Goal: Check status

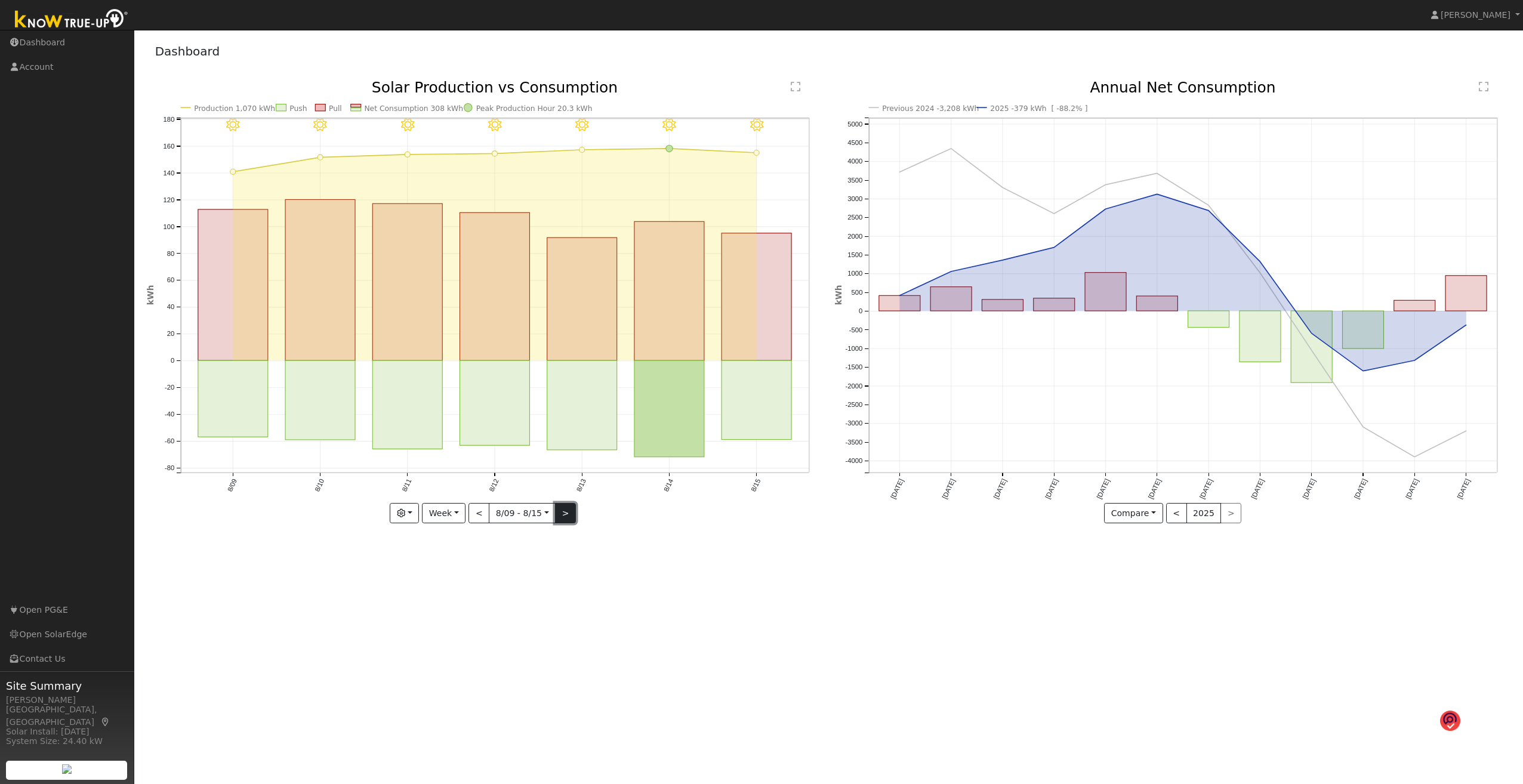
click at [565, 421] on button ">" at bounding box center [565, 513] width 21 height 20
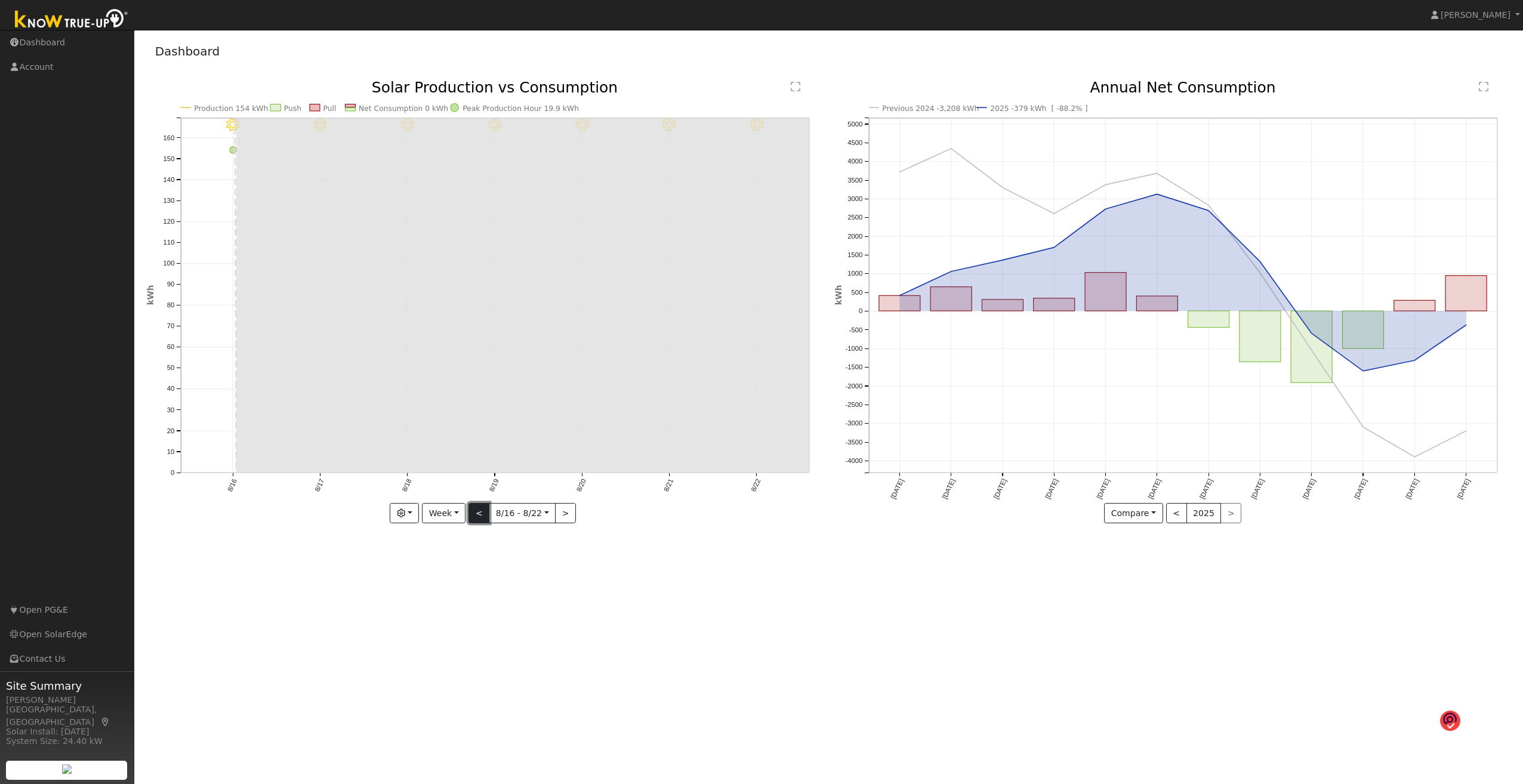
click at [483, 421] on button "<" at bounding box center [479, 513] width 21 height 20
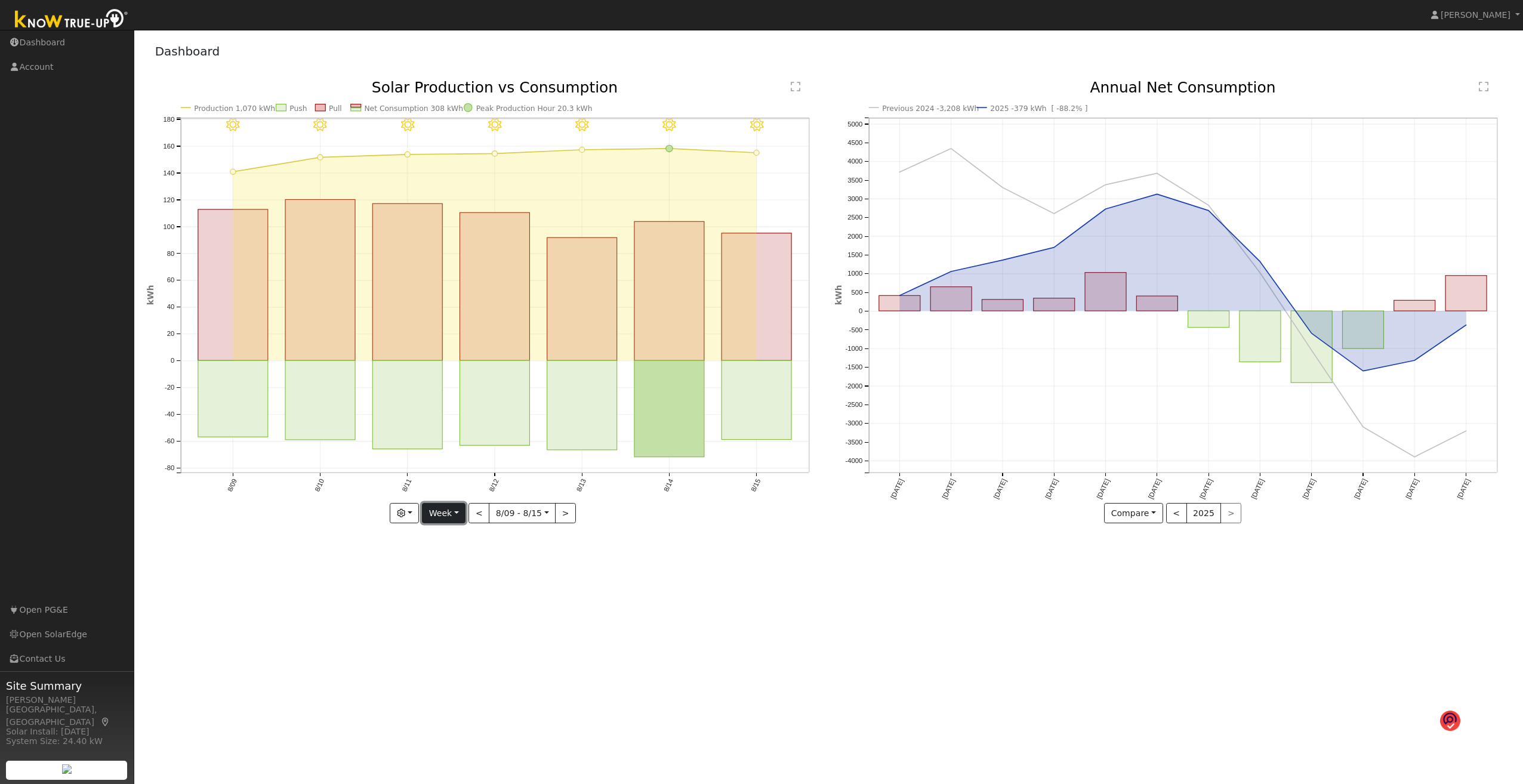
click at [458, 421] on button "Week" at bounding box center [443, 513] width 43 height 20
click at [451, 421] on link "Day" at bounding box center [464, 538] width 83 height 17
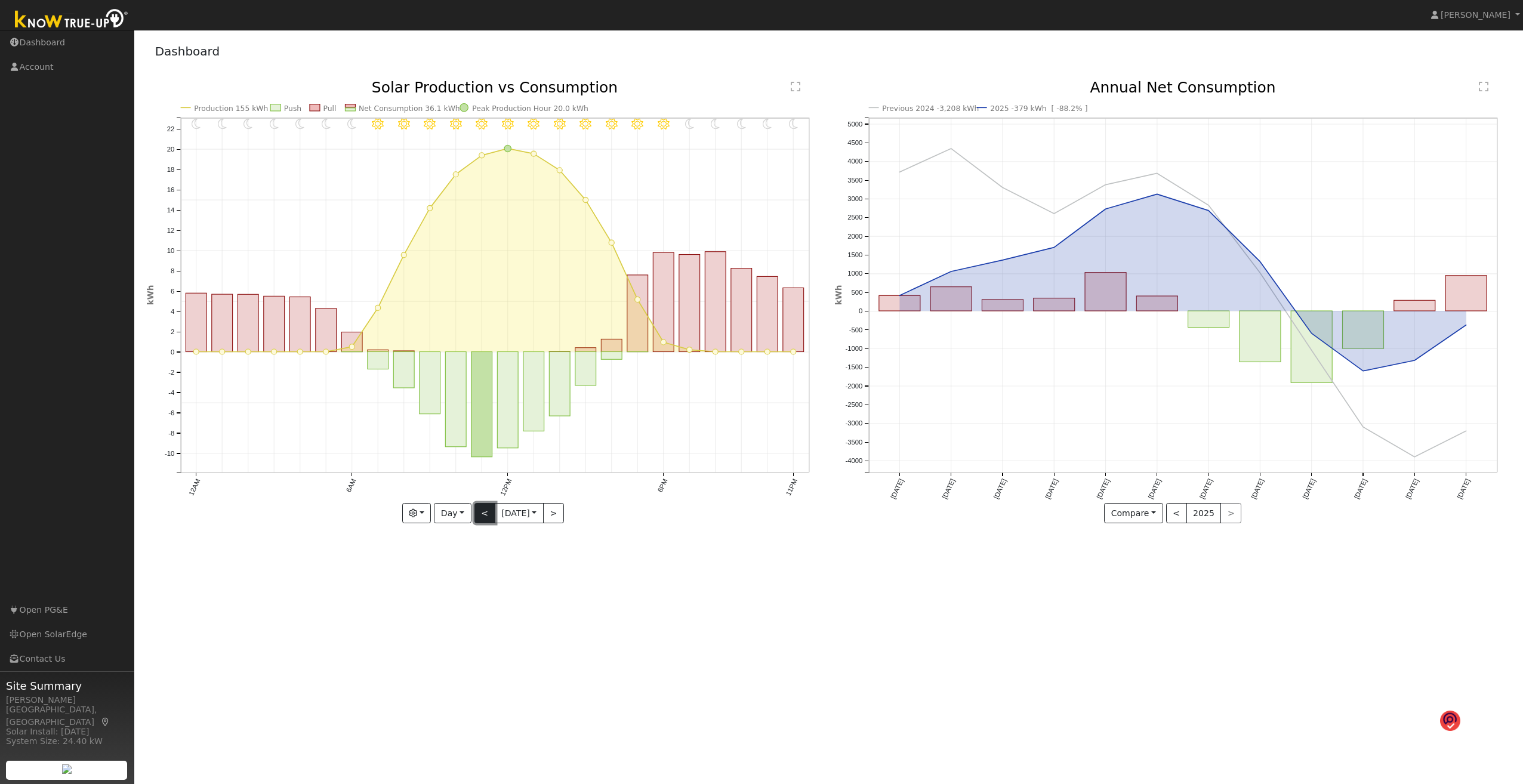
click at [483, 421] on button "<" at bounding box center [485, 513] width 21 height 20
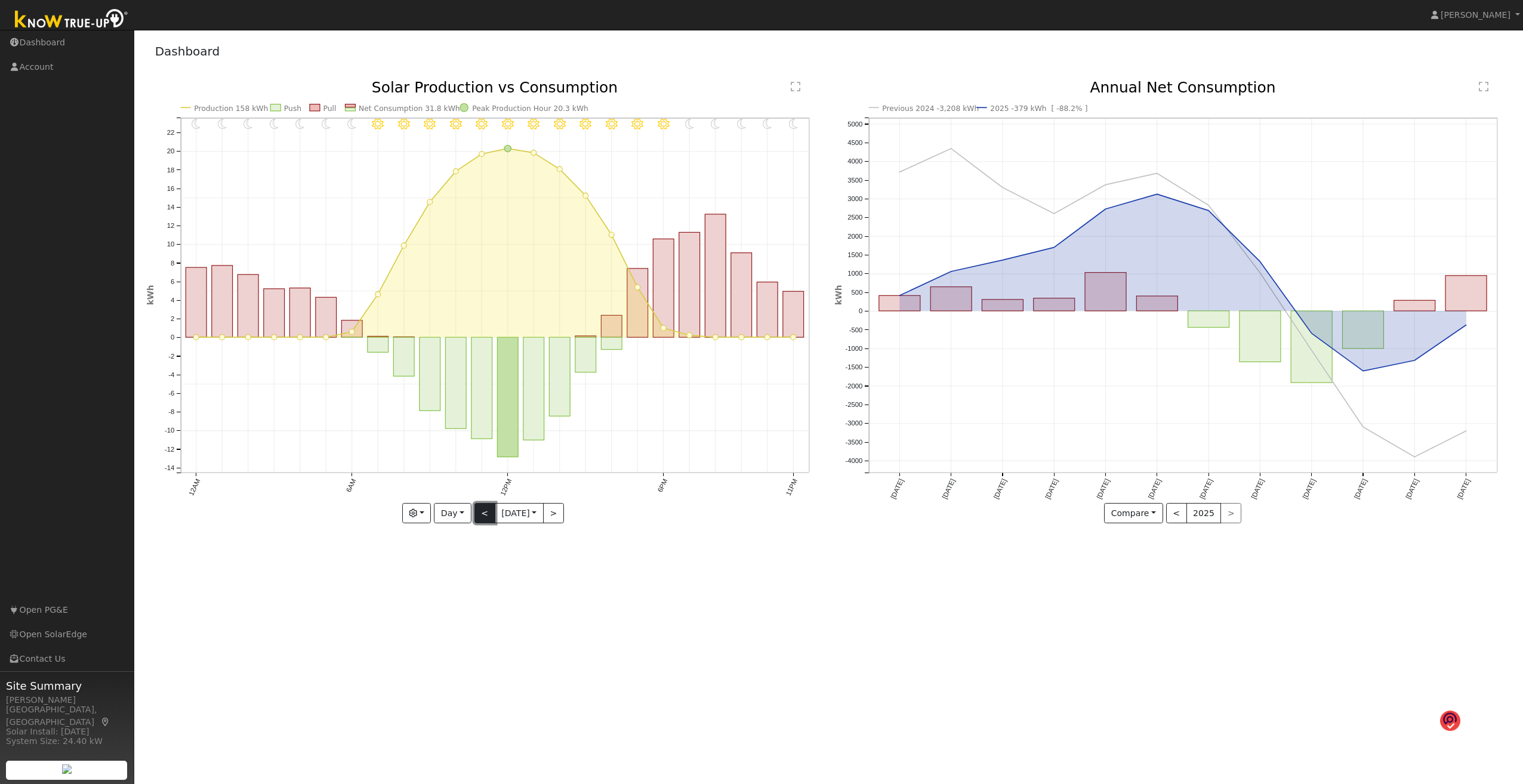
click at [481, 421] on button "<" at bounding box center [485, 513] width 21 height 20
click at [476, 421] on button "<" at bounding box center [485, 513] width 21 height 20
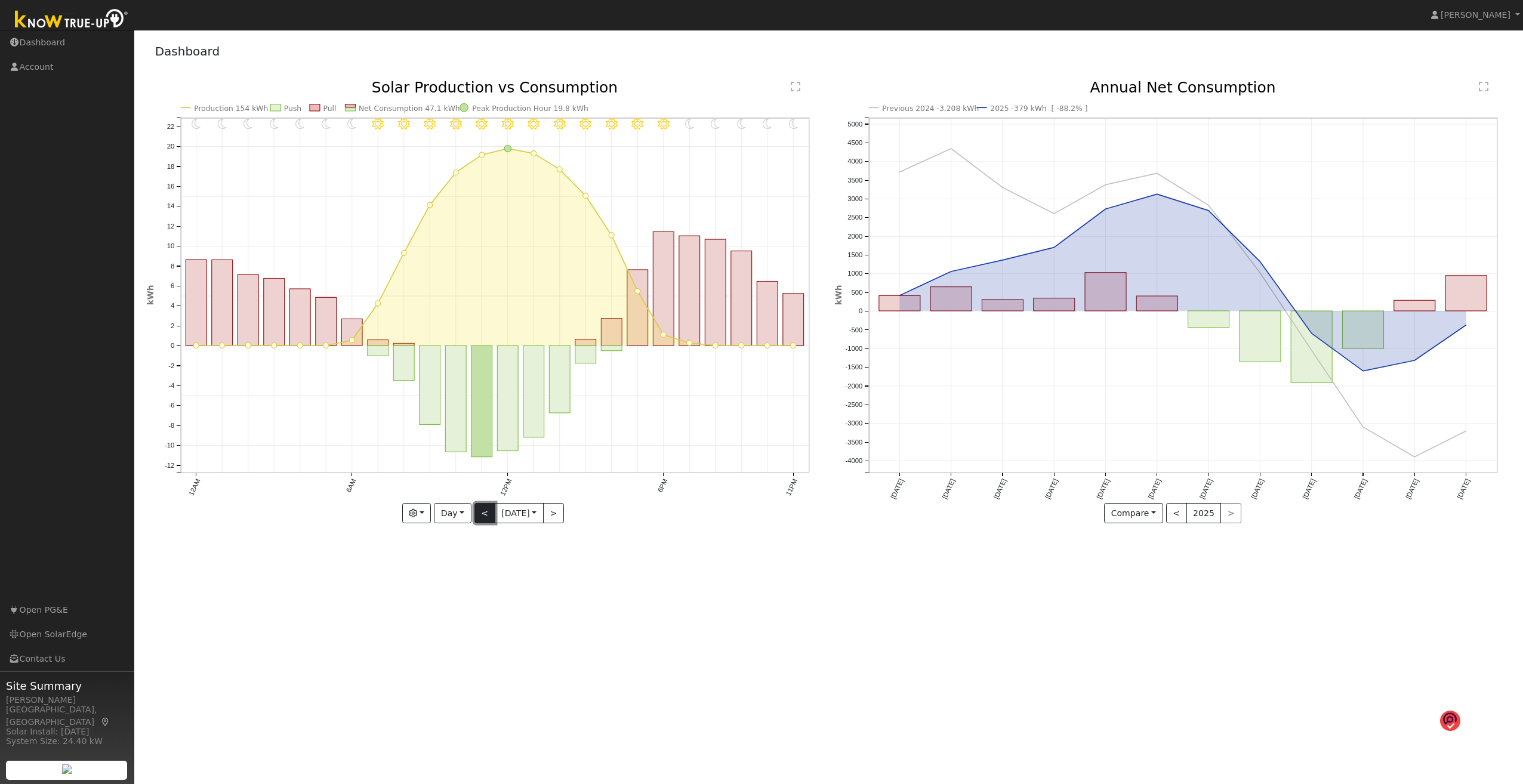
click at [476, 421] on button "<" at bounding box center [485, 513] width 21 height 20
click at [477, 421] on button "<" at bounding box center [485, 513] width 21 height 20
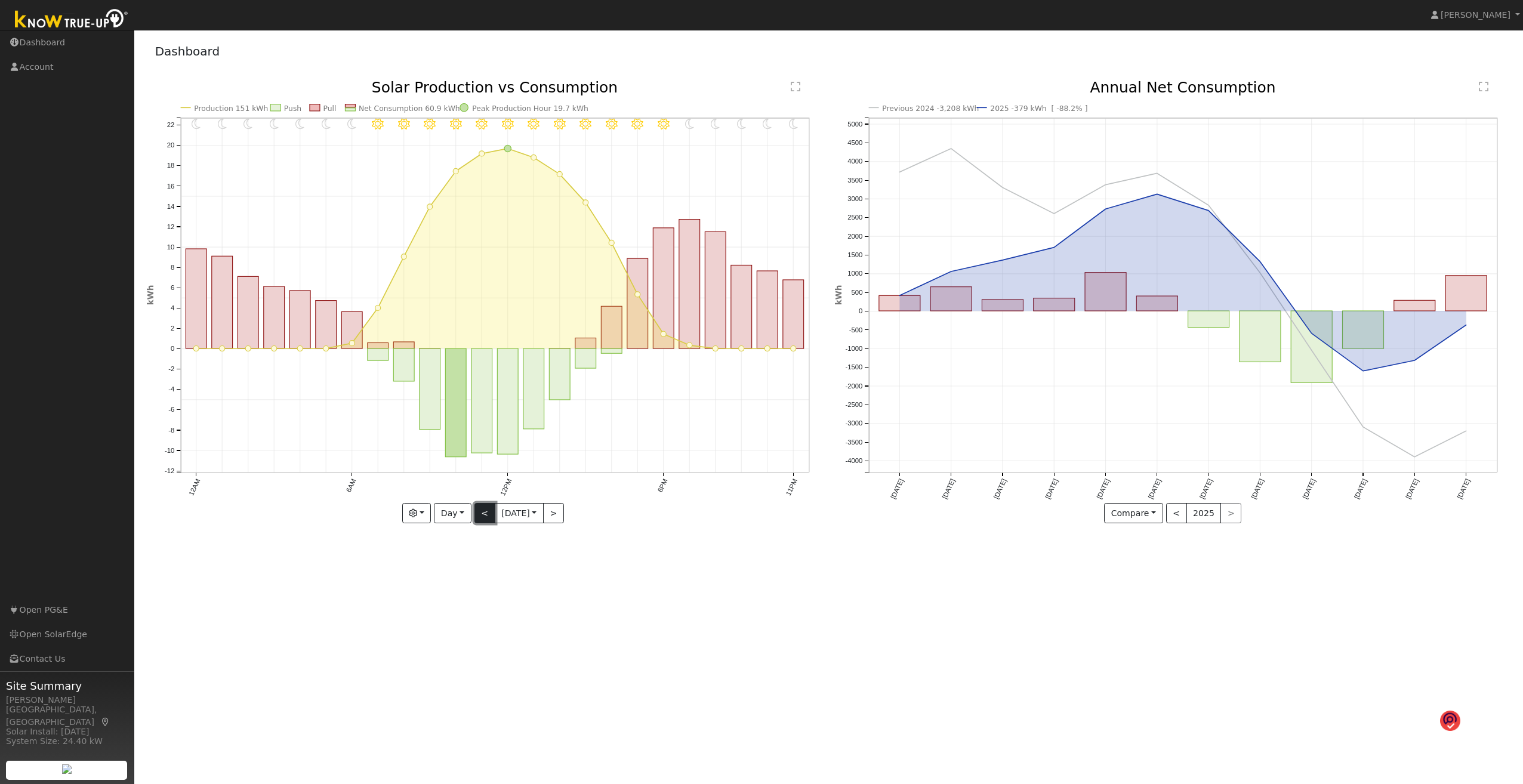
click at [477, 421] on button "<" at bounding box center [485, 513] width 21 height 20
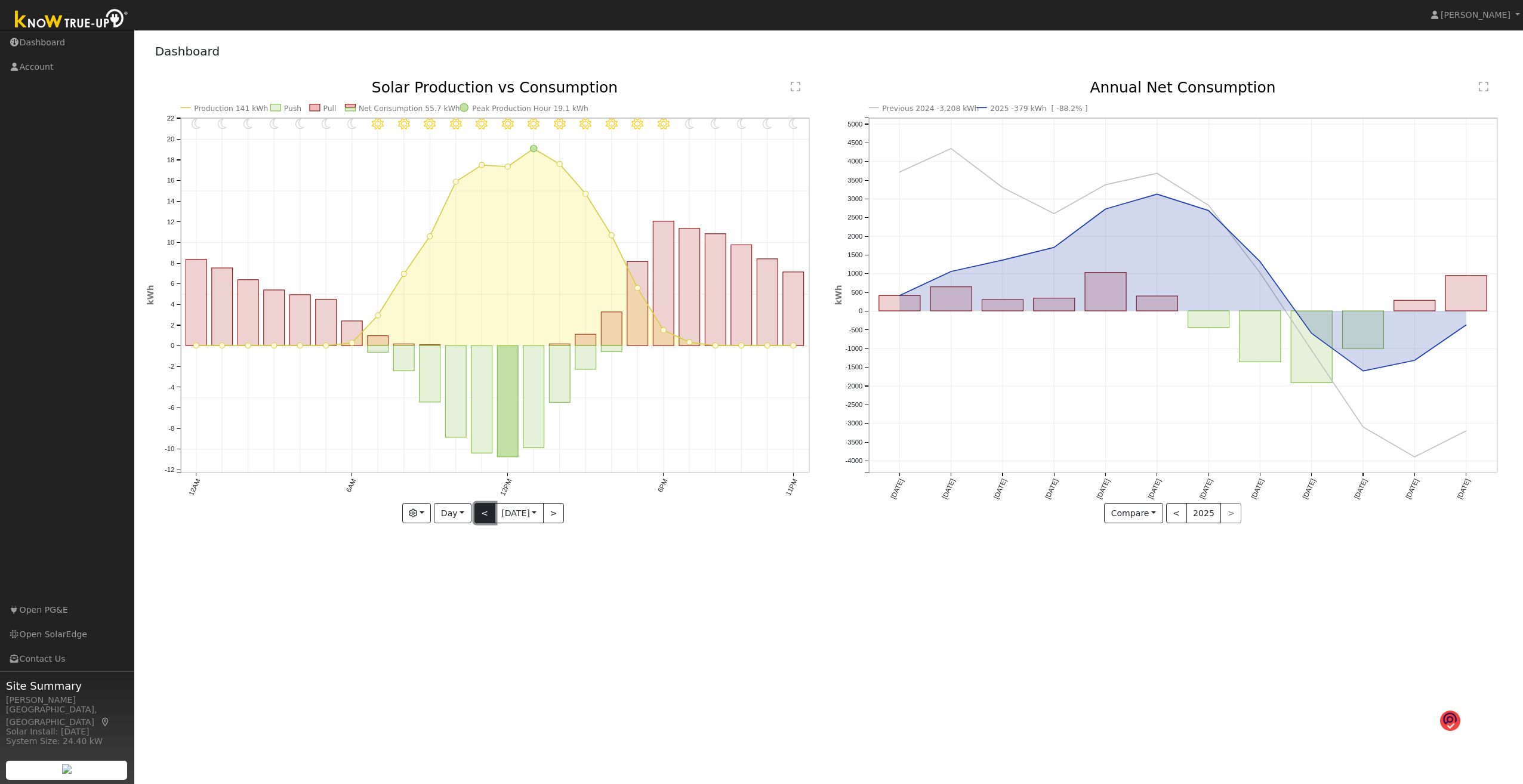
click at [479, 421] on button "<" at bounding box center [485, 513] width 21 height 20
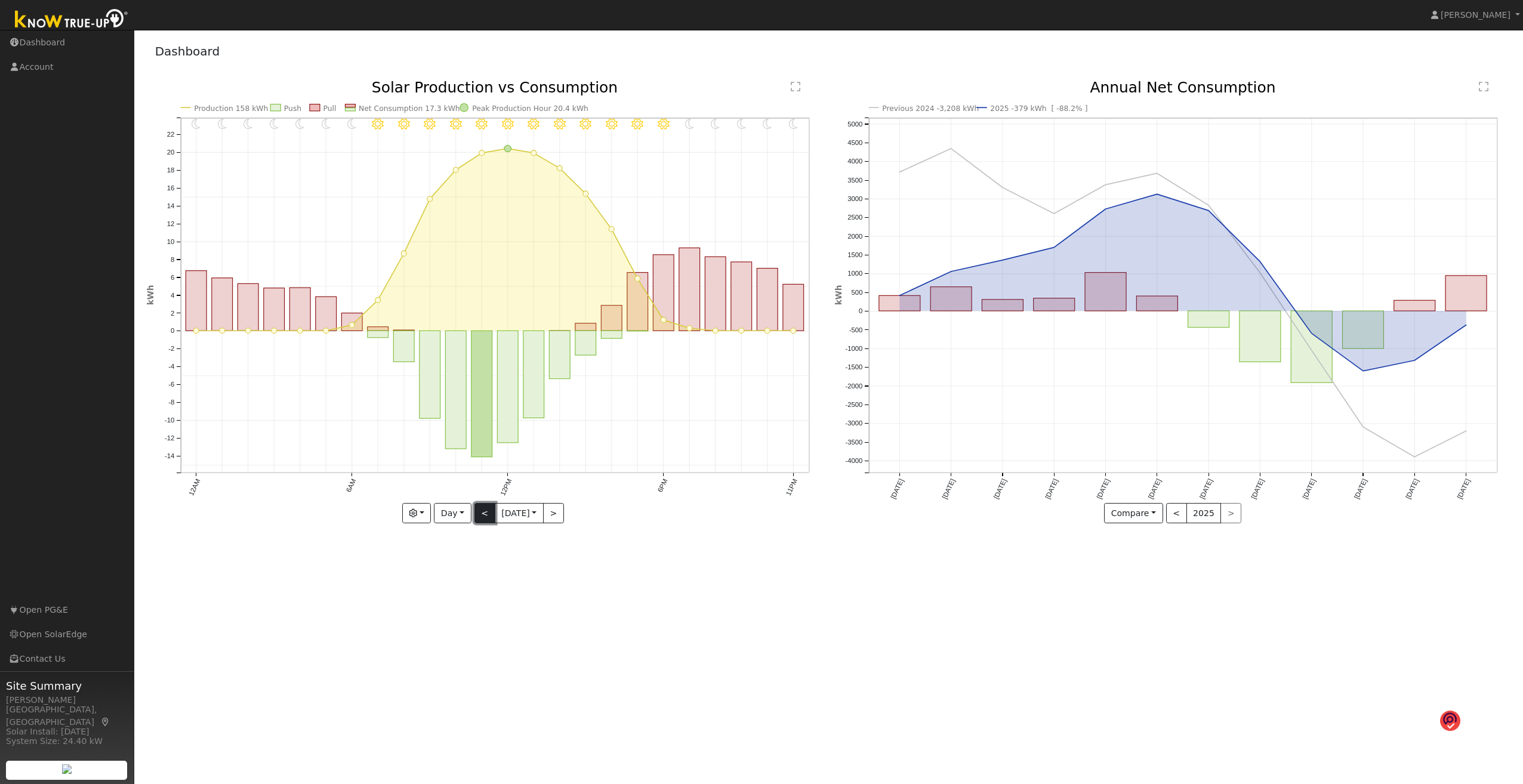
click at [481, 421] on button "<" at bounding box center [485, 513] width 21 height 20
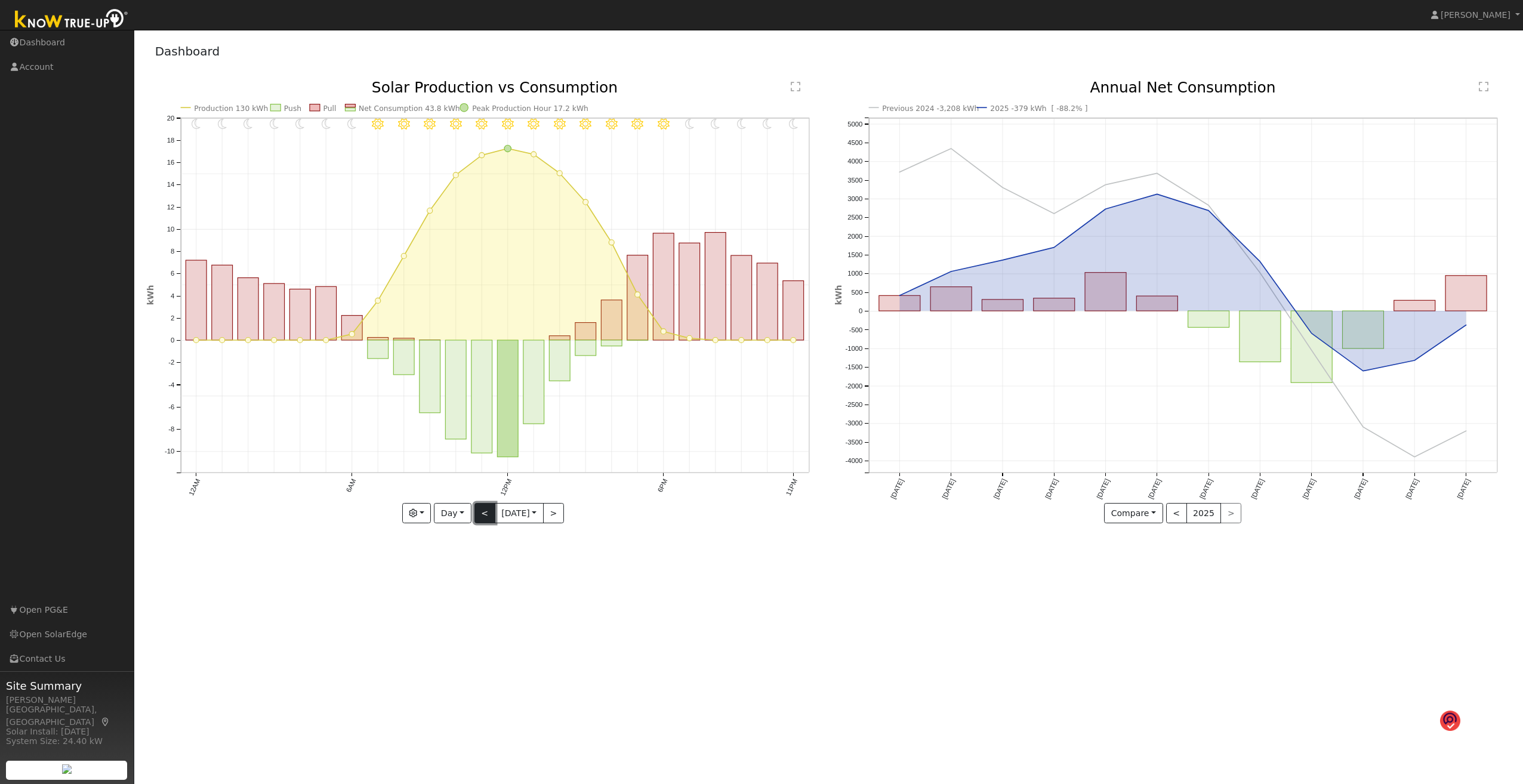
click at [481, 421] on button "<" at bounding box center [485, 513] width 21 height 20
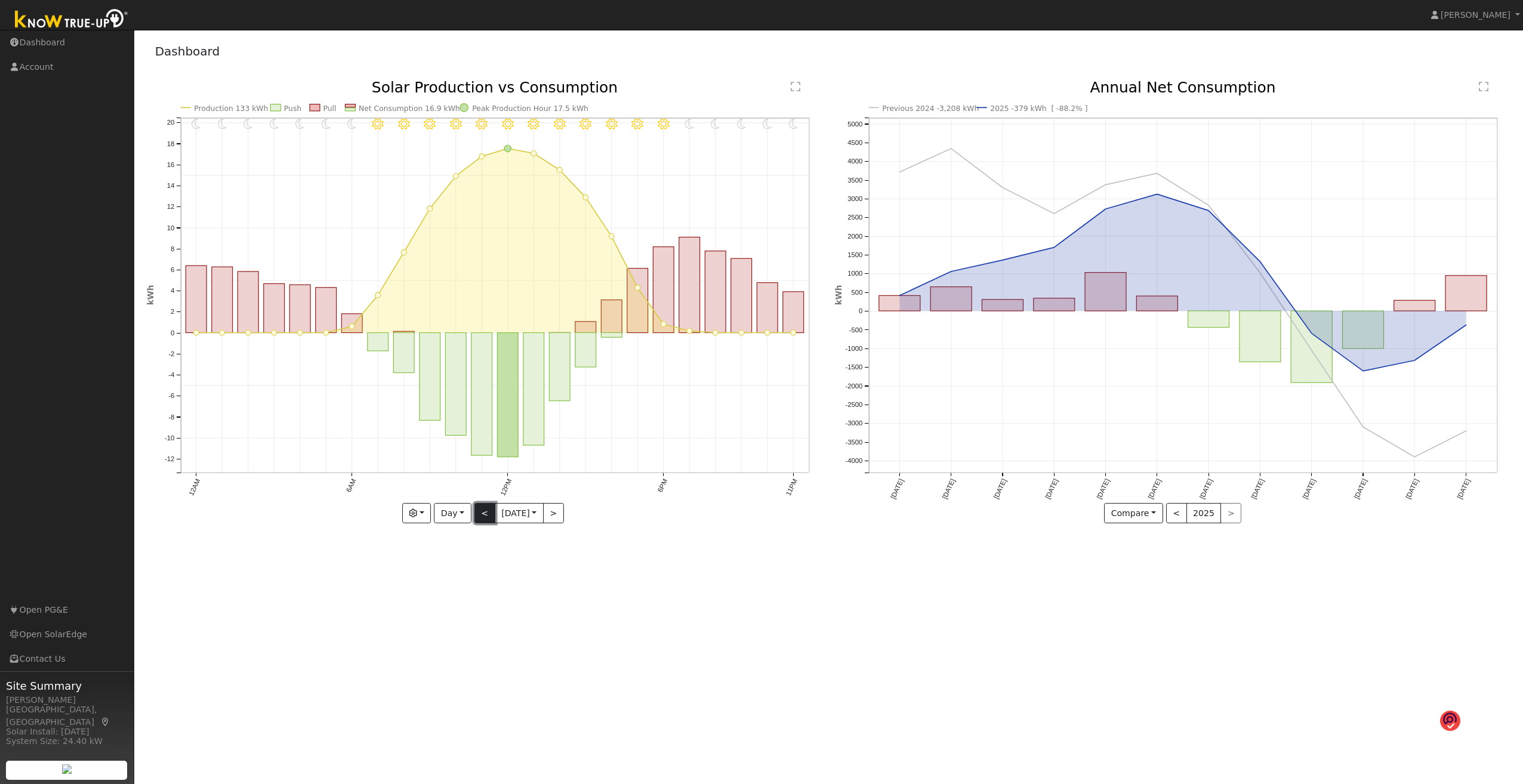
click at [481, 421] on button "<" at bounding box center [485, 513] width 21 height 20
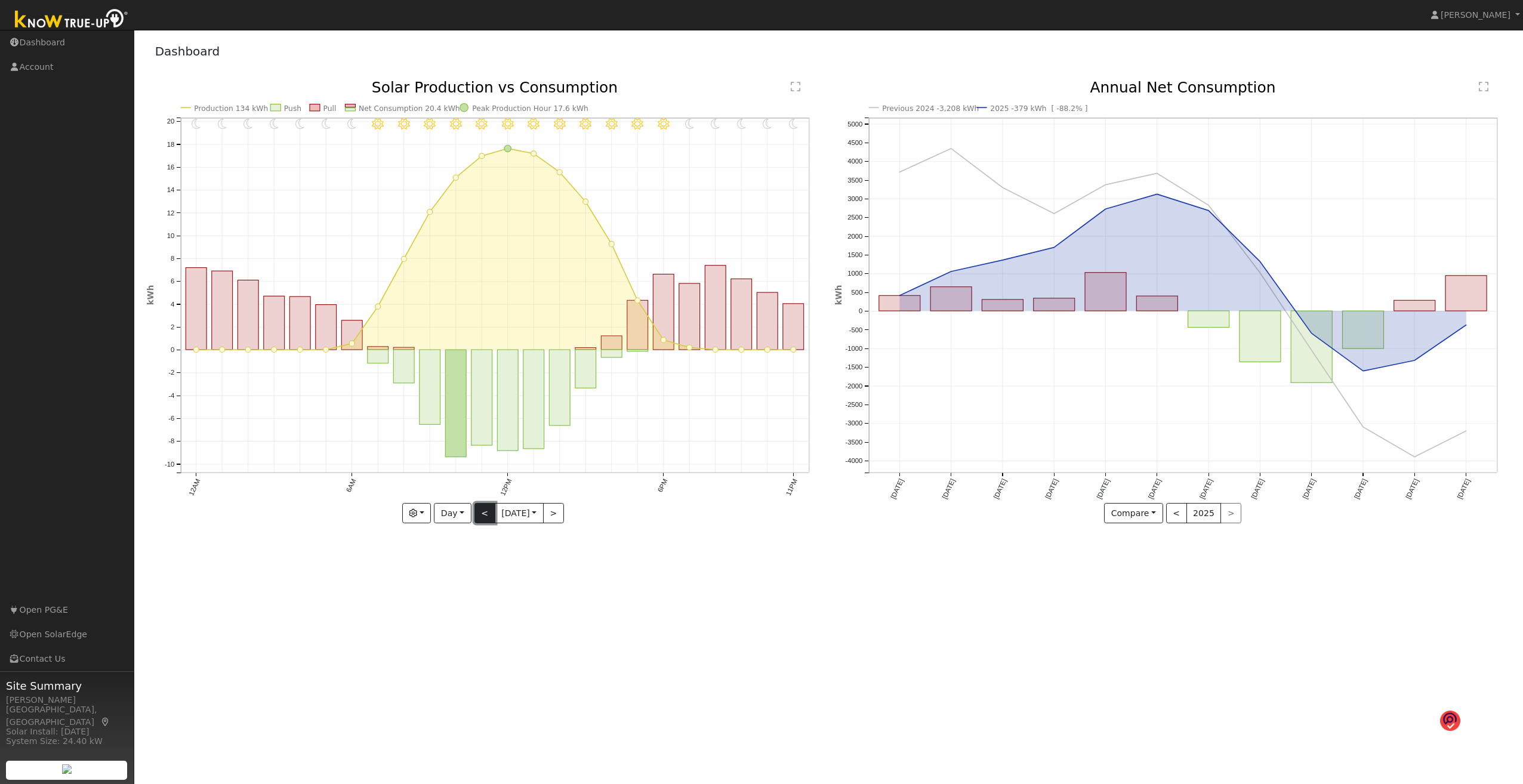
click at [481, 421] on button "<" at bounding box center [485, 513] width 21 height 20
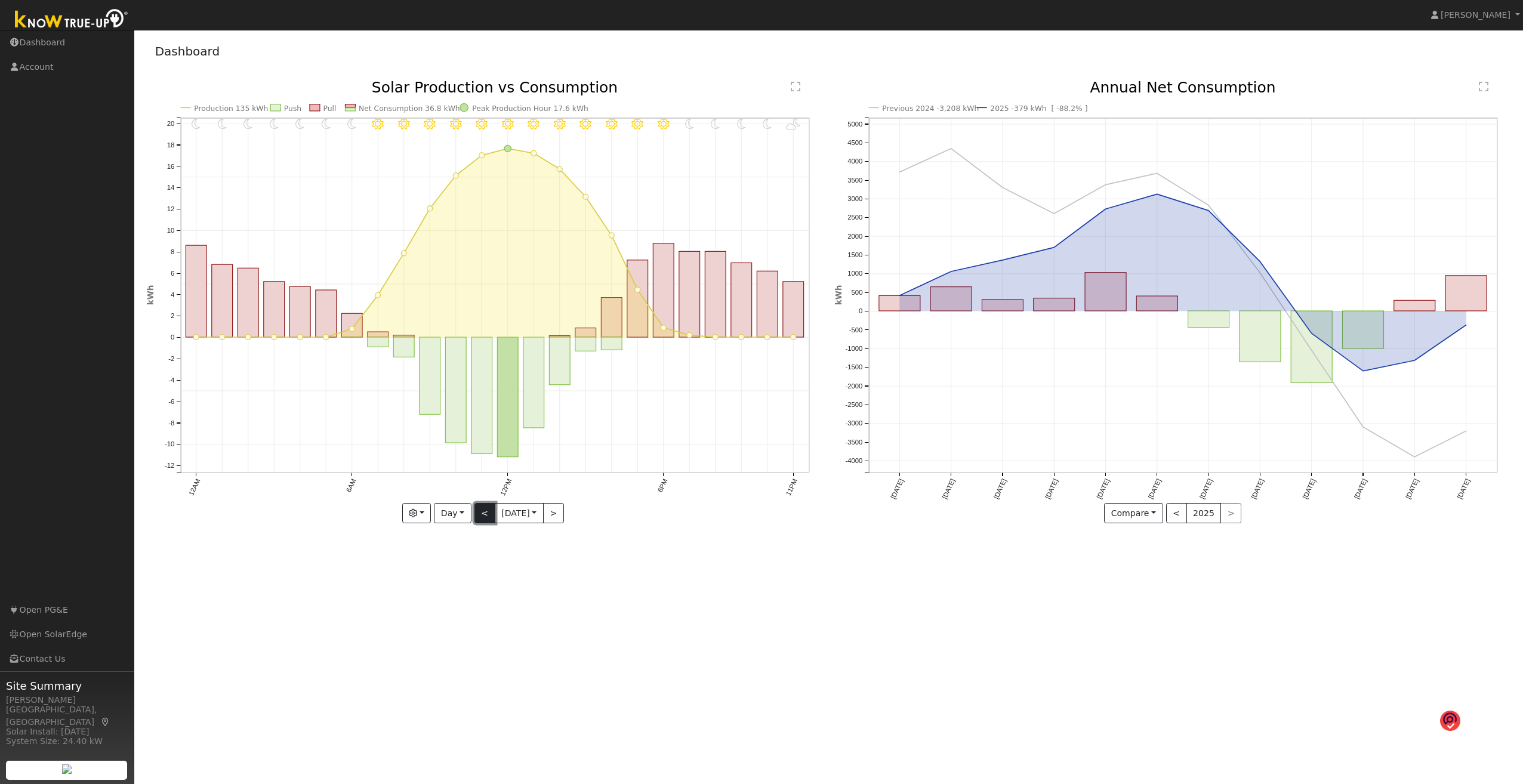
click at [481, 421] on button "<" at bounding box center [485, 513] width 21 height 20
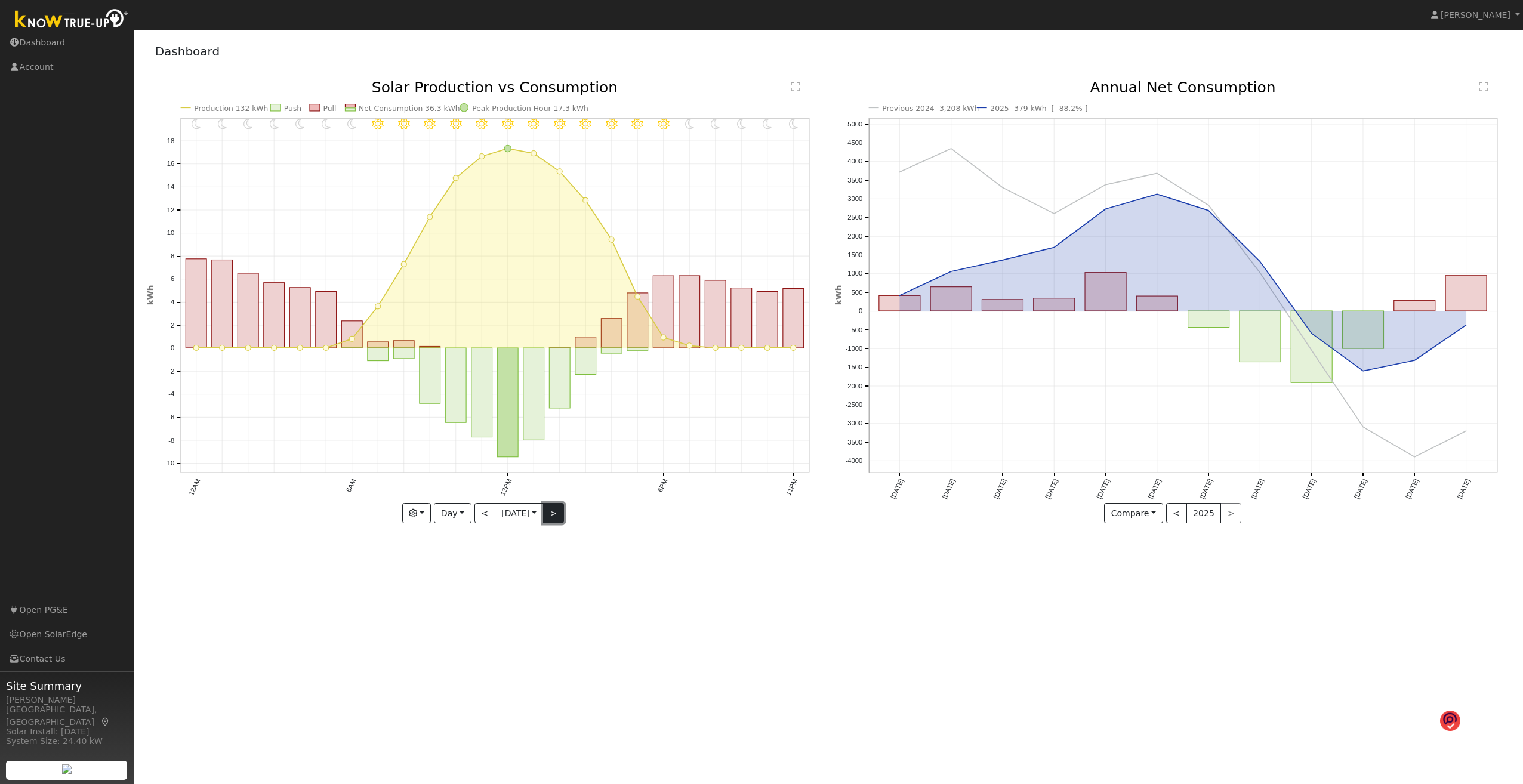
click at [550, 421] on button ">" at bounding box center [554, 513] width 21 height 20
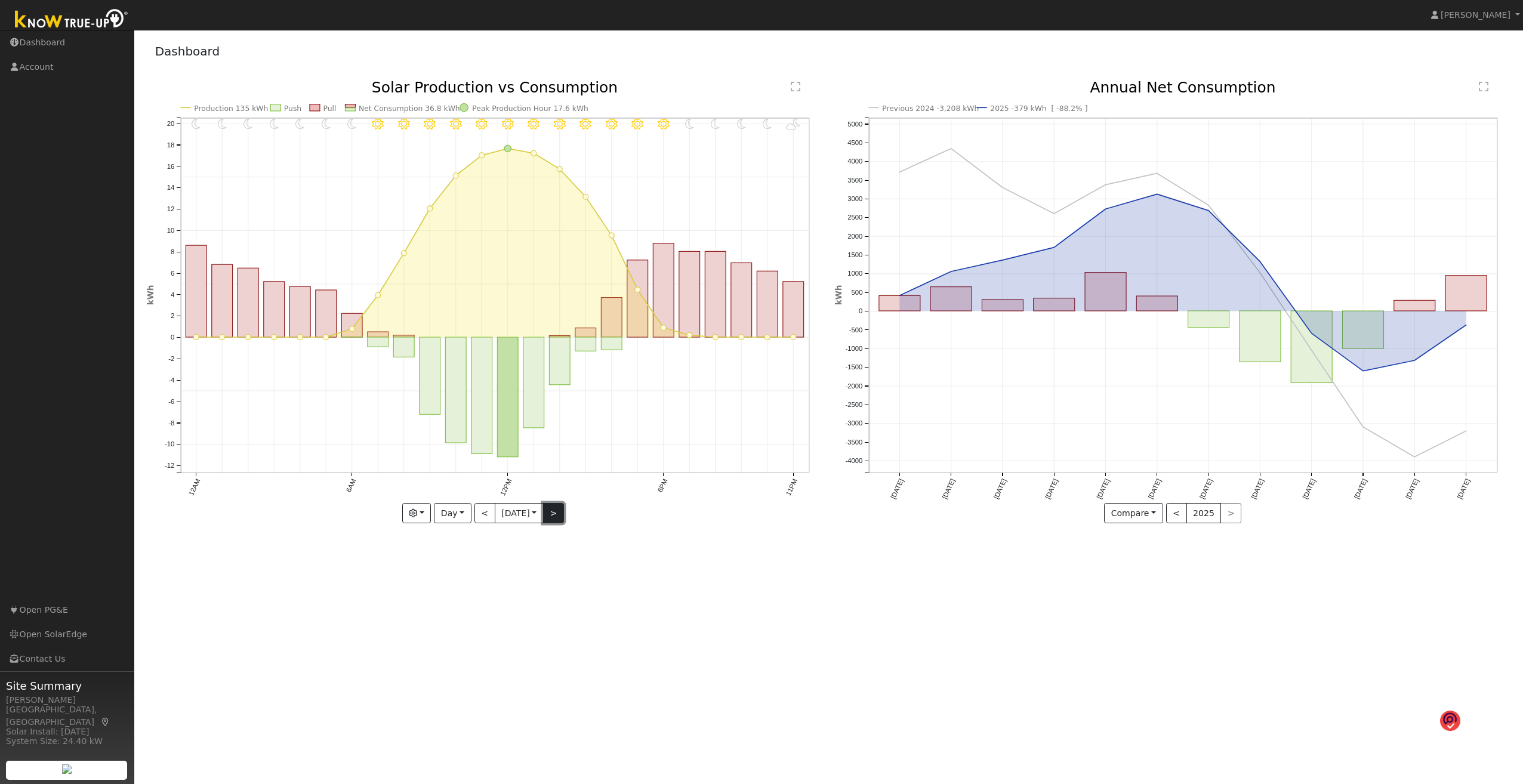
click at [550, 421] on button ">" at bounding box center [554, 513] width 21 height 20
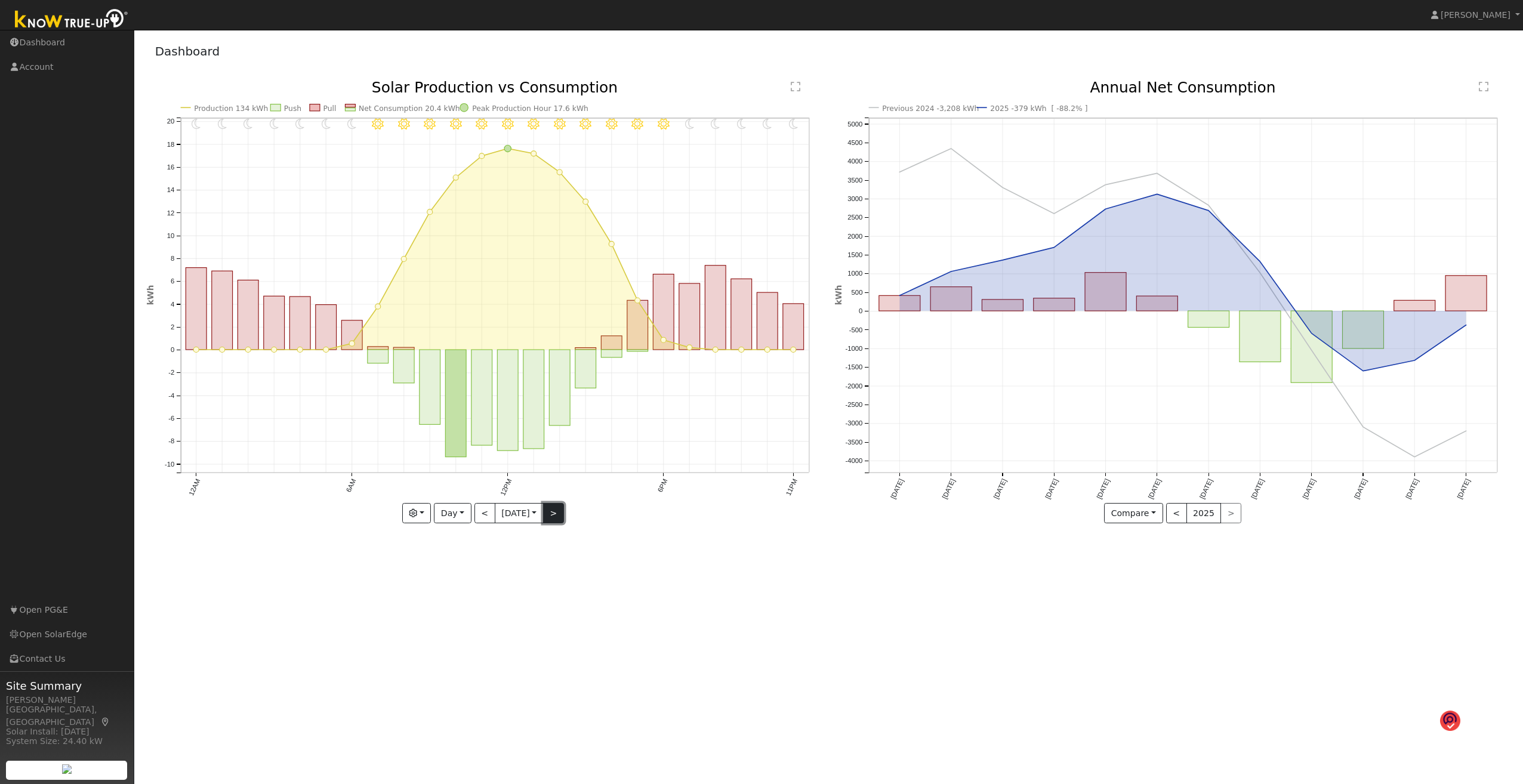
click at [550, 421] on button ">" at bounding box center [554, 513] width 21 height 20
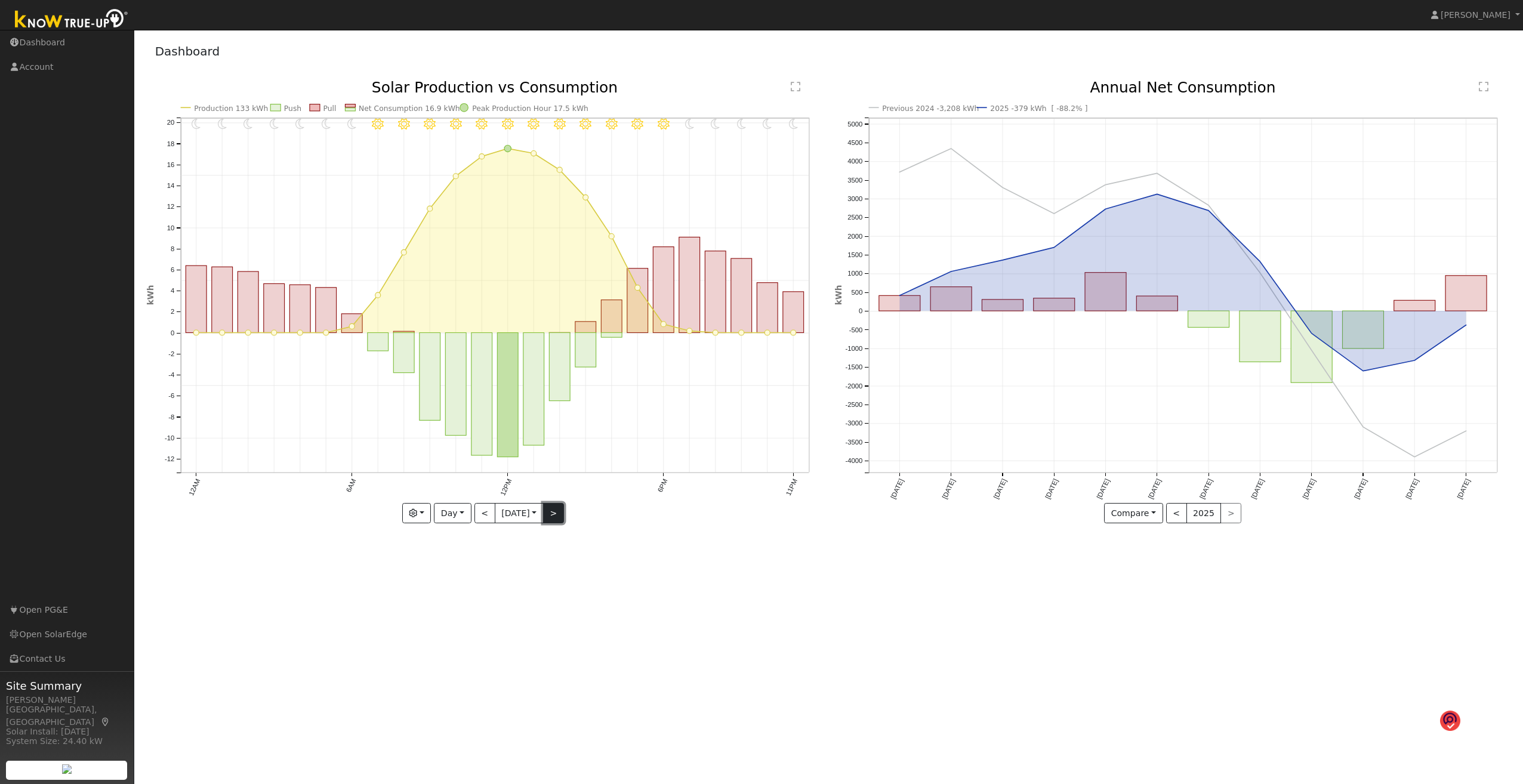
click at [550, 421] on button ">" at bounding box center [554, 513] width 21 height 20
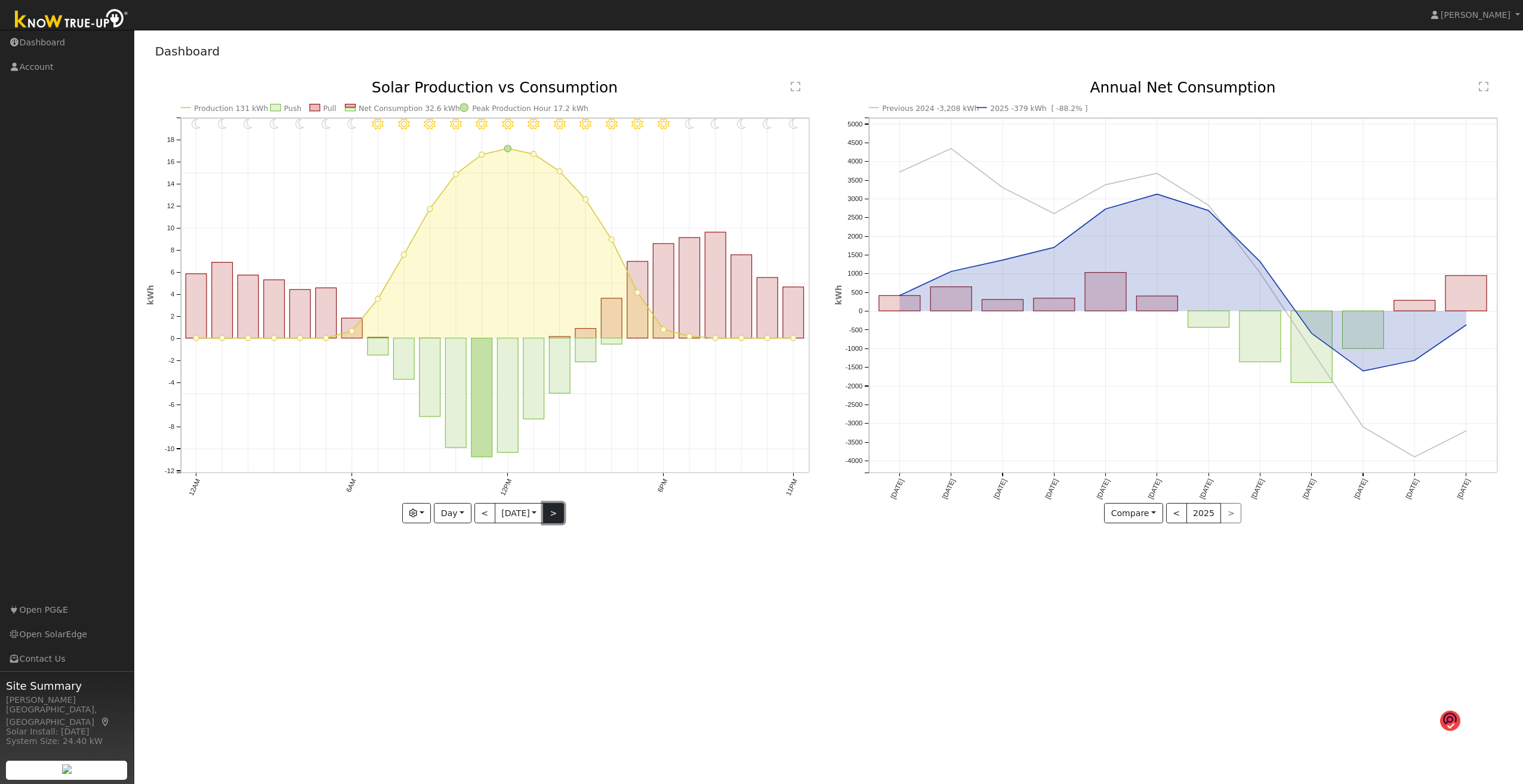
click at [550, 421] on button ">" at bounding box center [554, 513] width 21 height 20
click at [554, 421] on button ">" at bounding box center [554, 513] width 21 height 20
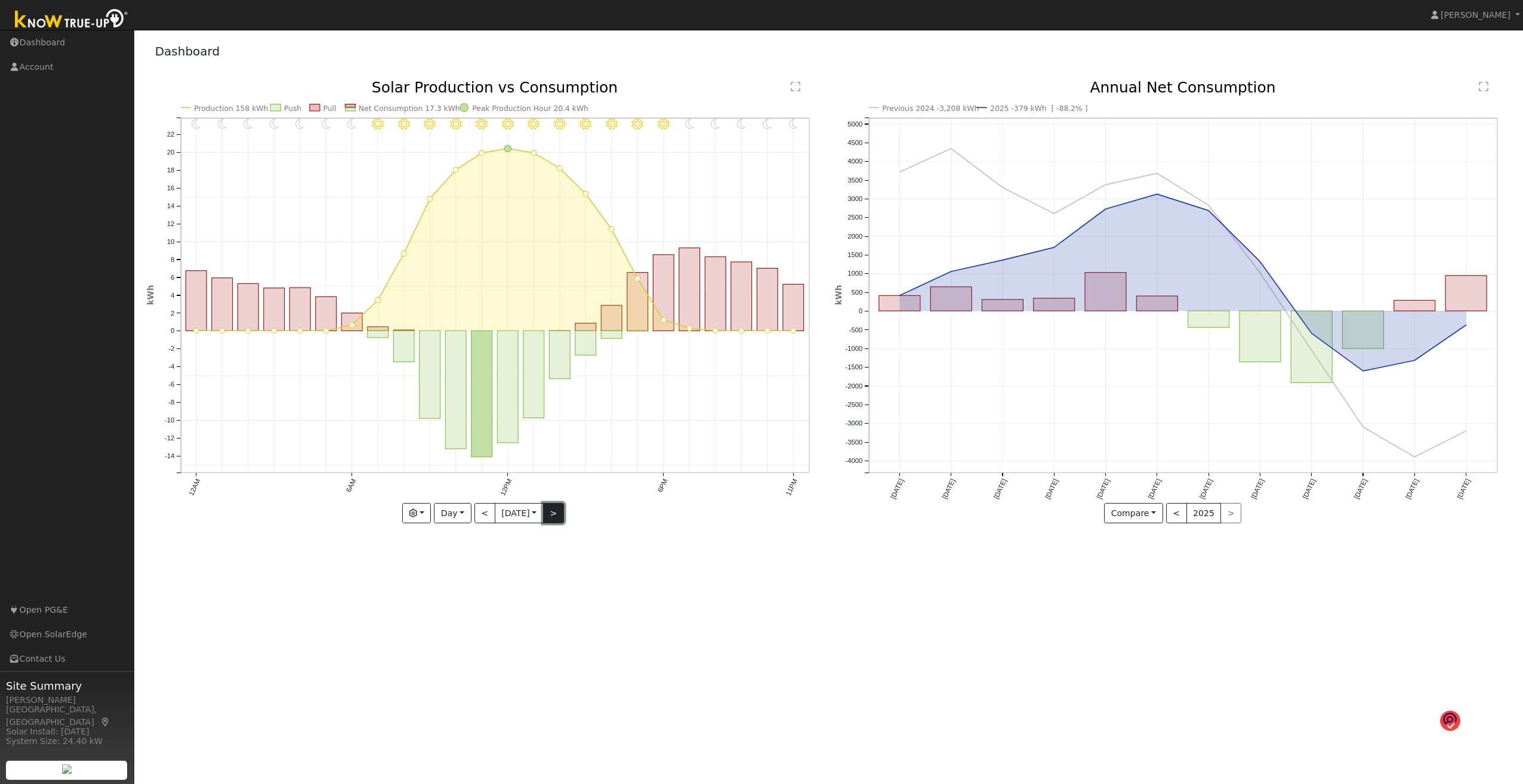
click at [554, 421] on button ">" at bounding box center [554, 513] width 21 height 20
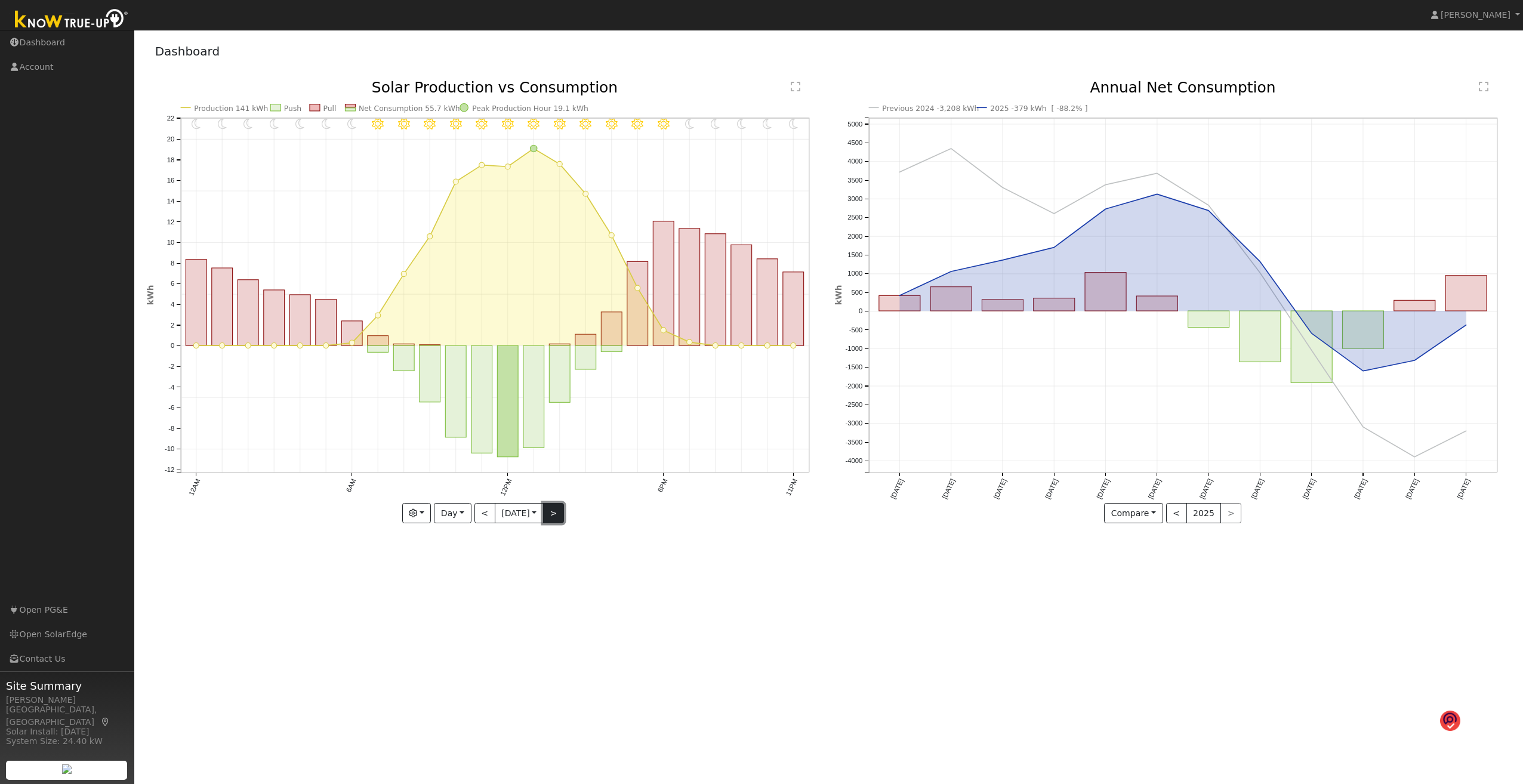
click at [554, 421] on button ">" at bounding box center [554, 513] width 21 height 20
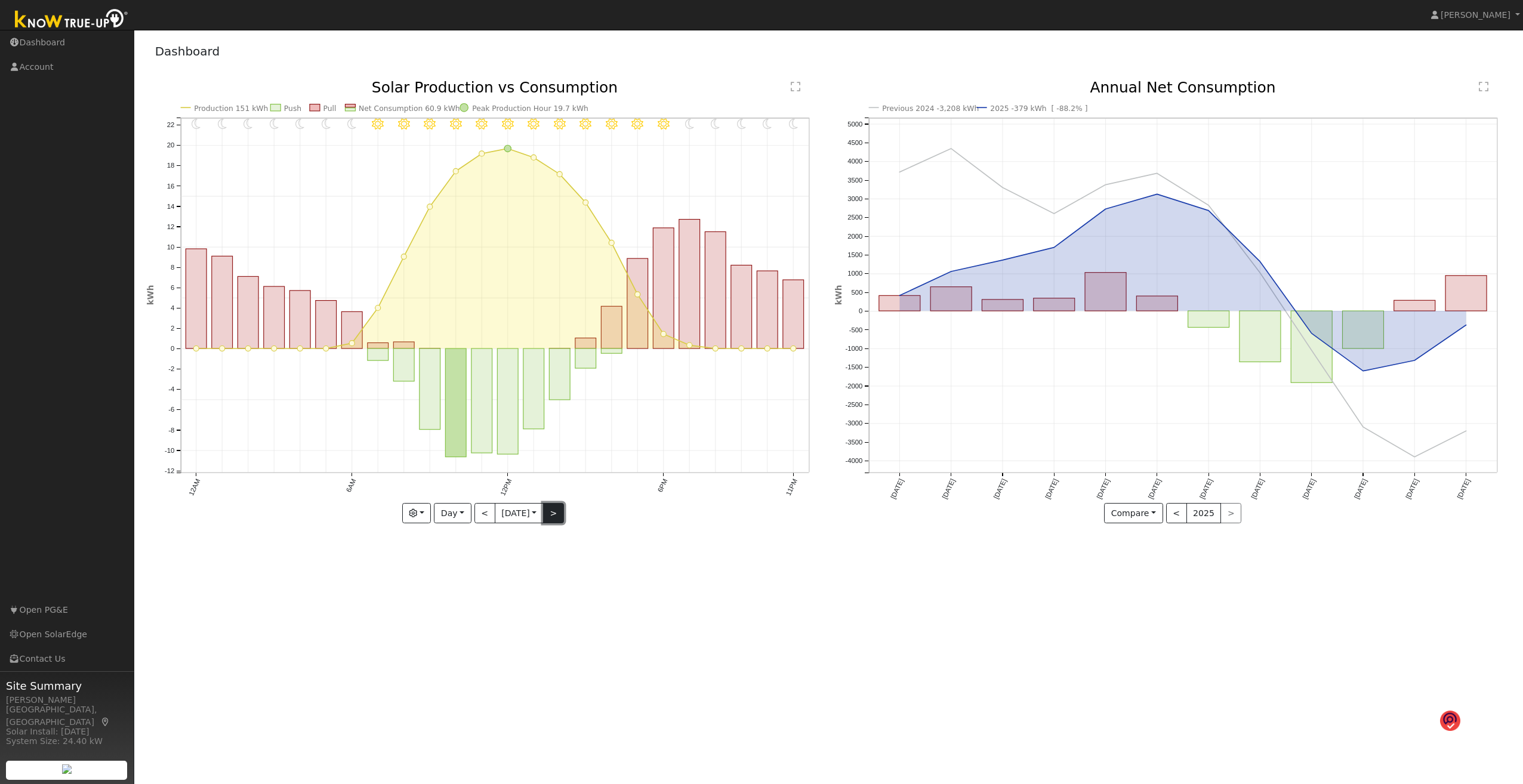
click at [554, 421] on button ">" at bounding box center [554, 513] width 21 height 20
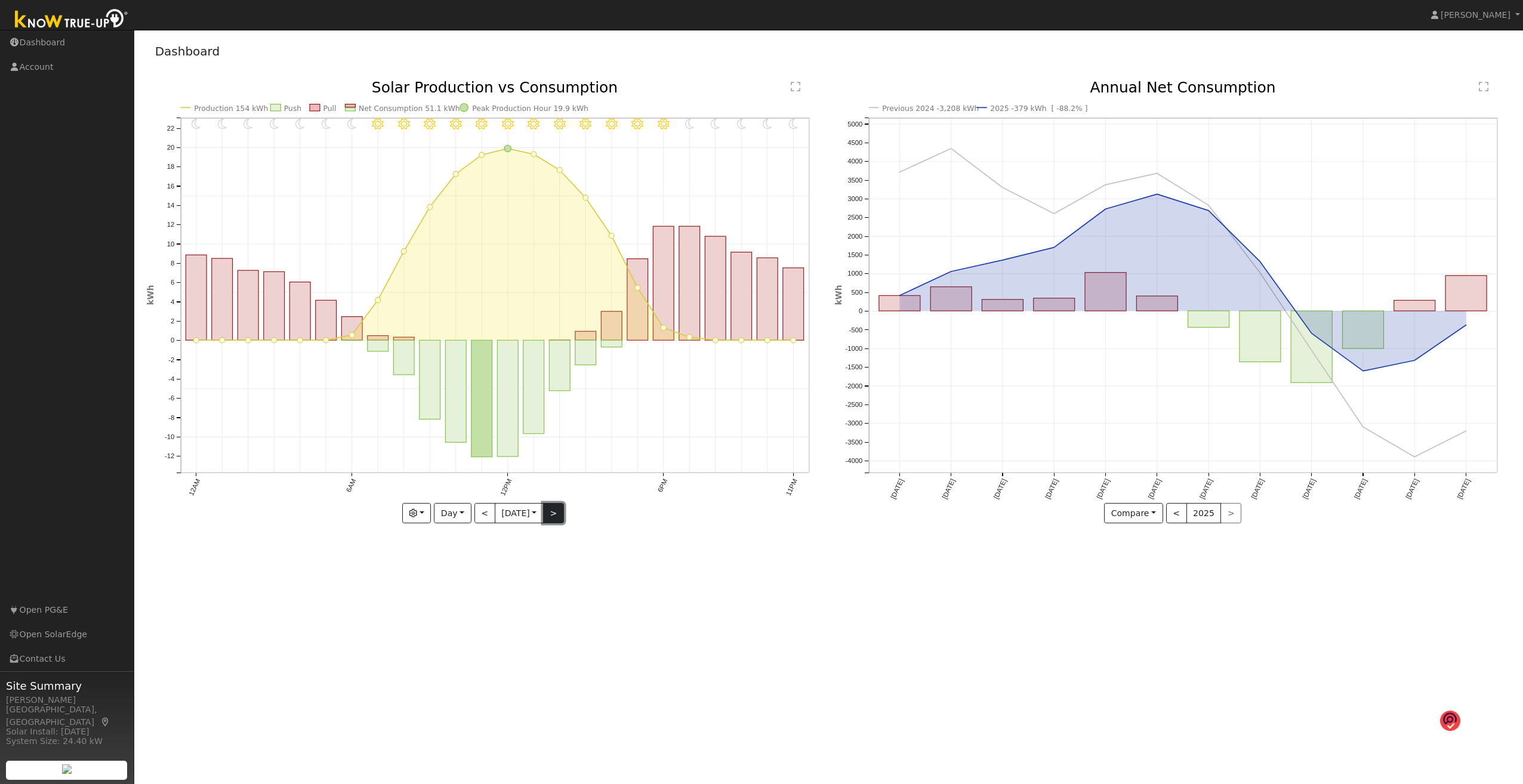
click at [554, 421] on button ">" at bounding box center [554, 513] width 21 height 20
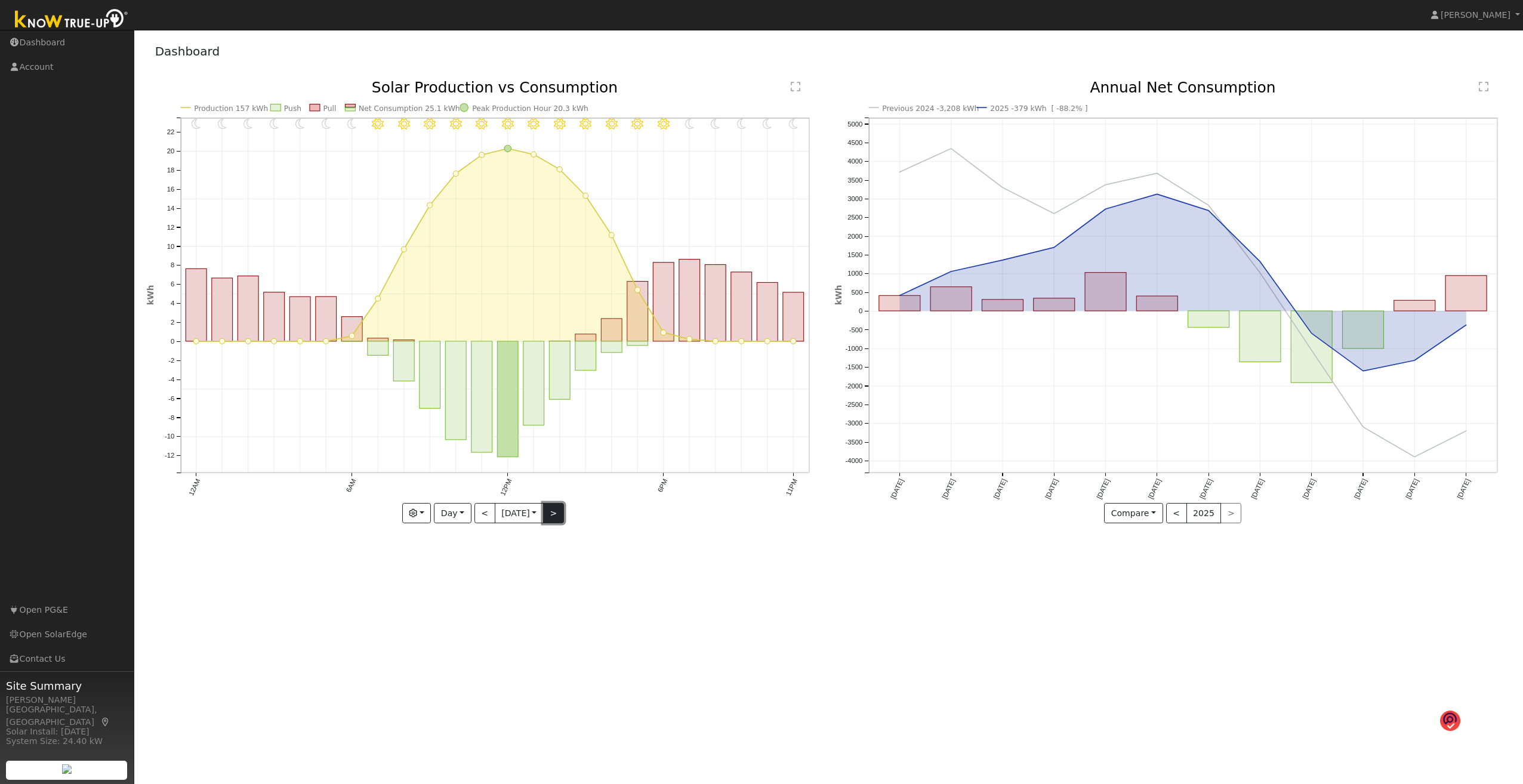
click at [554, 421] on button ">" at bounding box center [554, 513] width 21 height 20
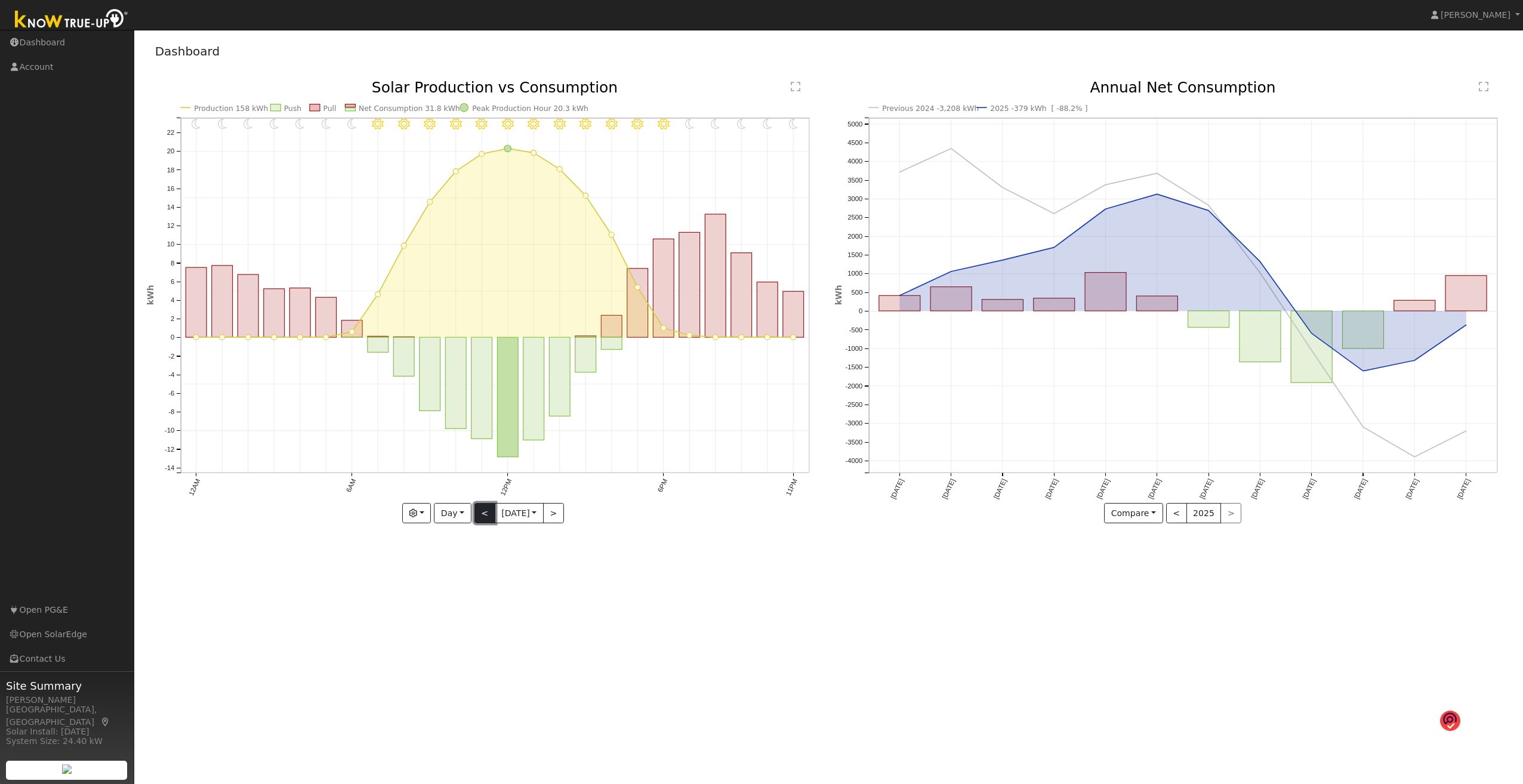
click at [478, 421] on button "<" at bounding box center [485, 513] width 21 height 20
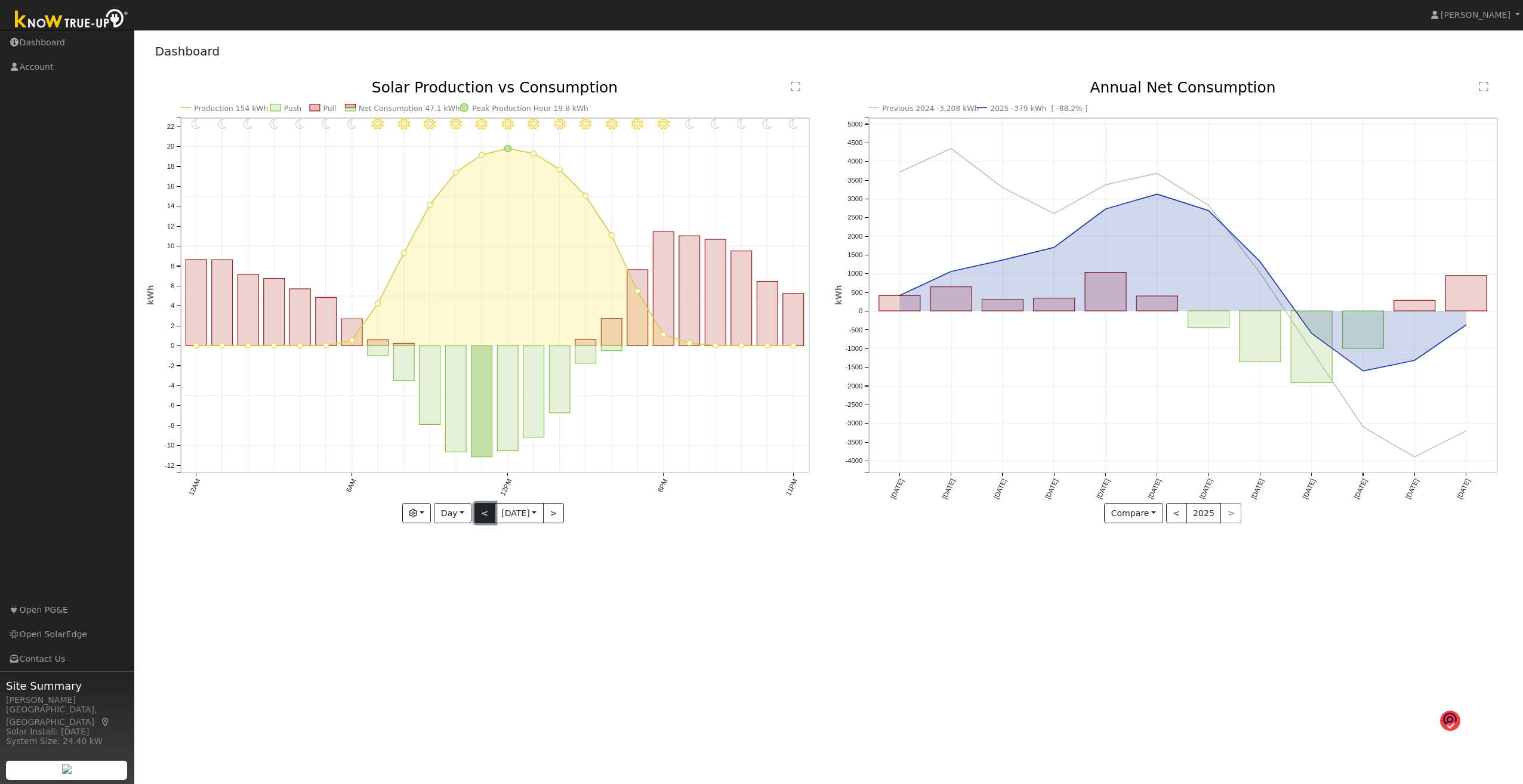
click at [478, 421] on button "<" at bounding box center [485, 513] width 21 height 20
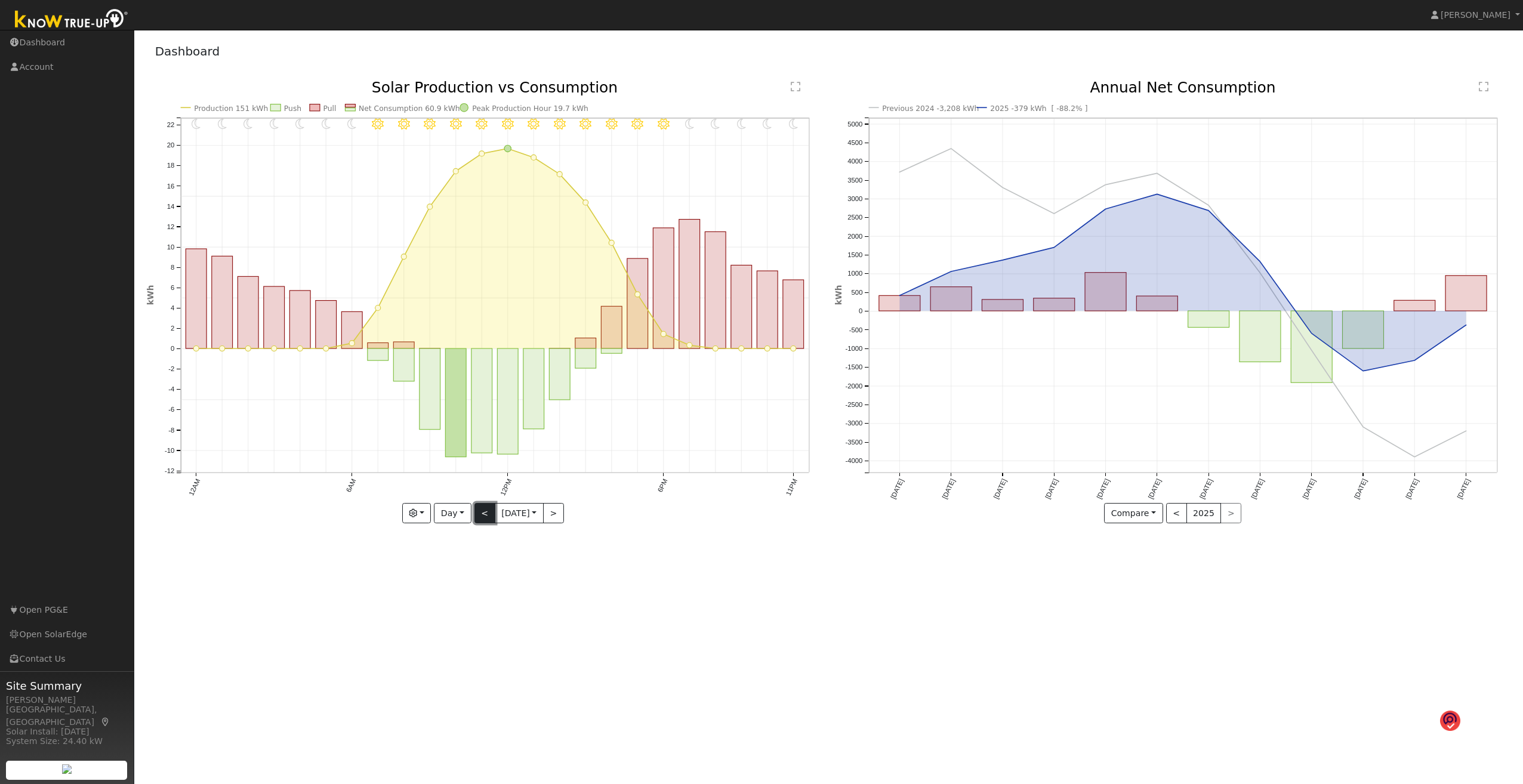
click at [478, 421] on button "<" at bounding box center [485, 513] width 21 height 20
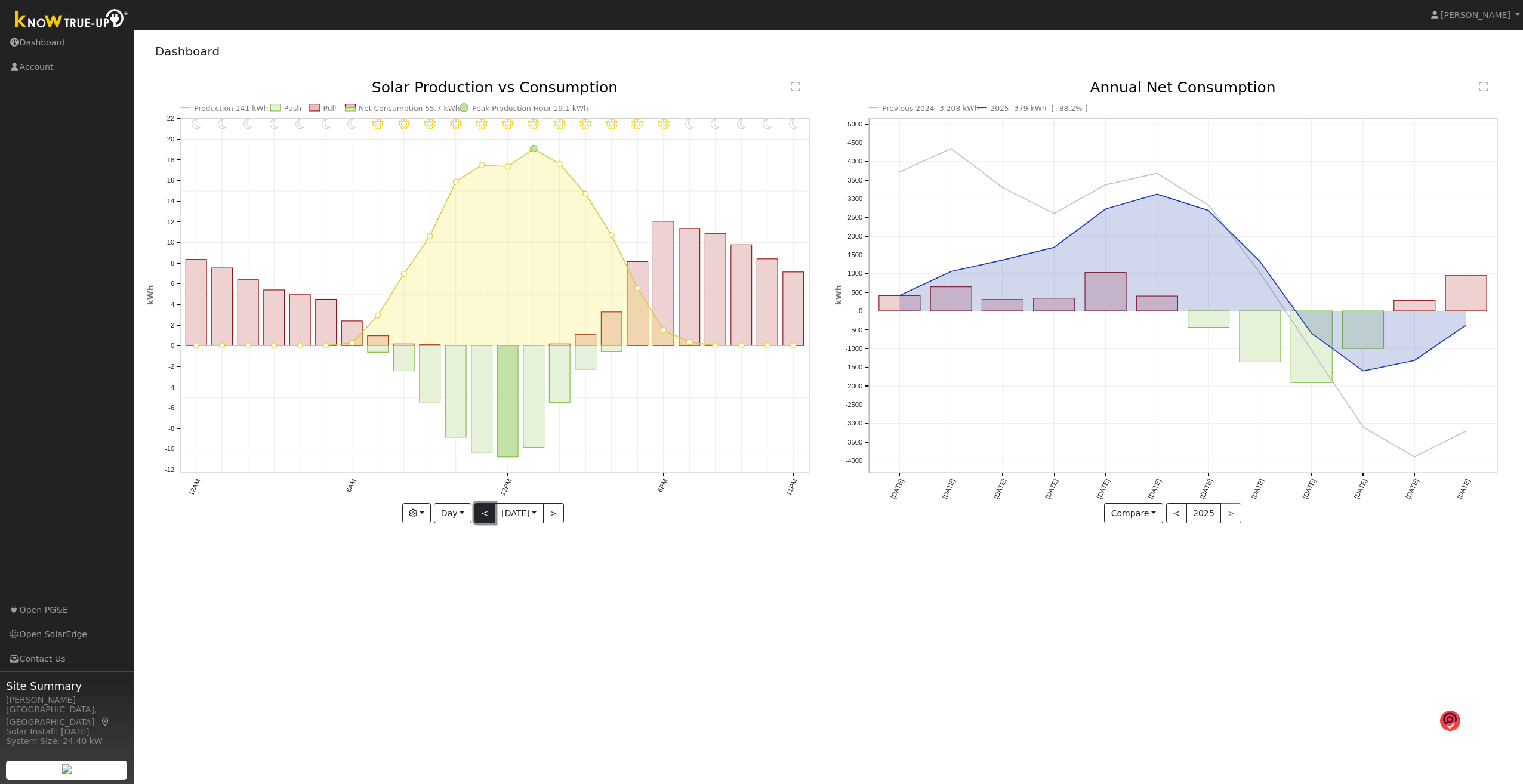
click at [478, 421] on button "<" at bounding box center [485, 513] width 21 height 20
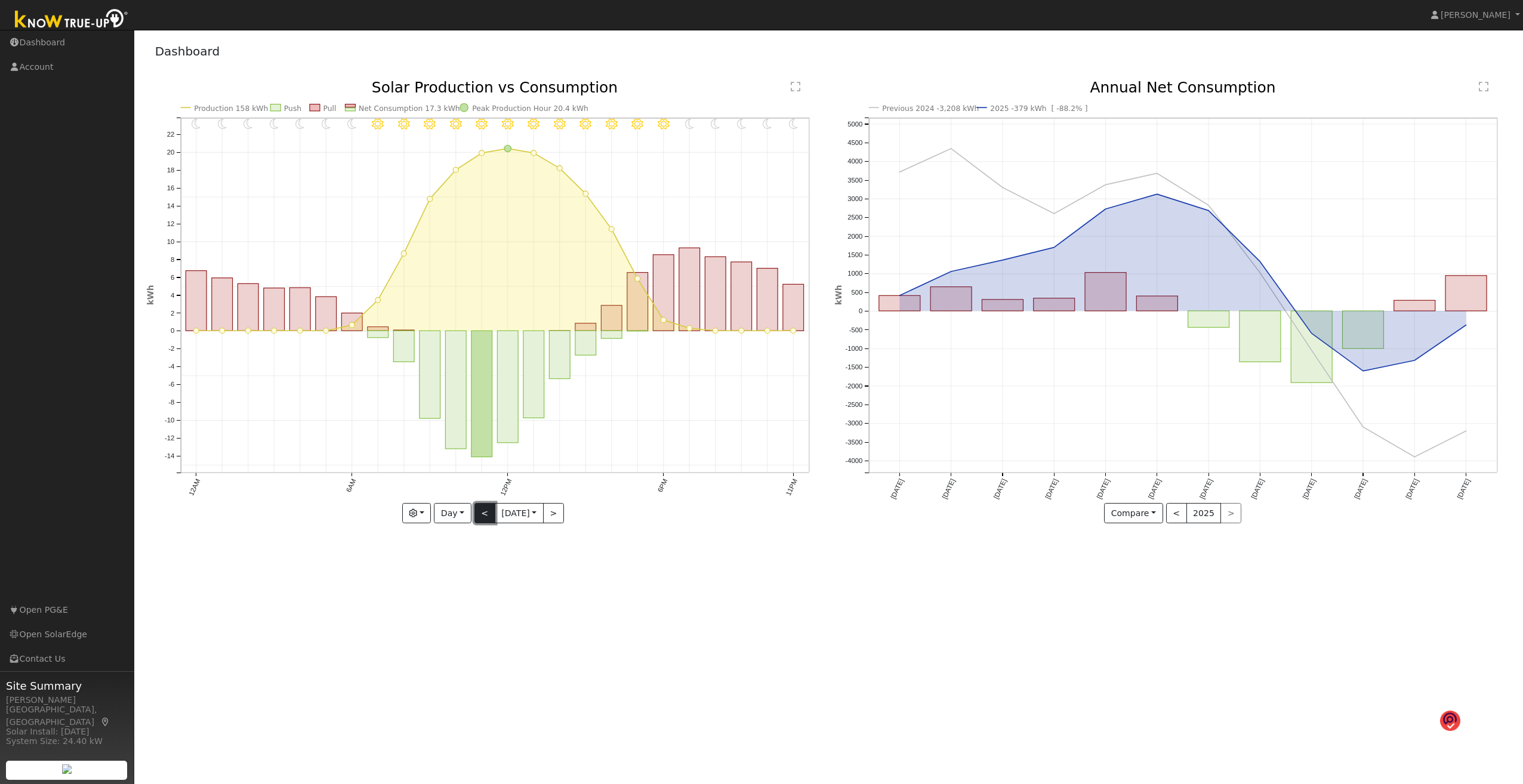
click at [478, 421] on button "<" at bounding box center [485, 513] width 21 height 20
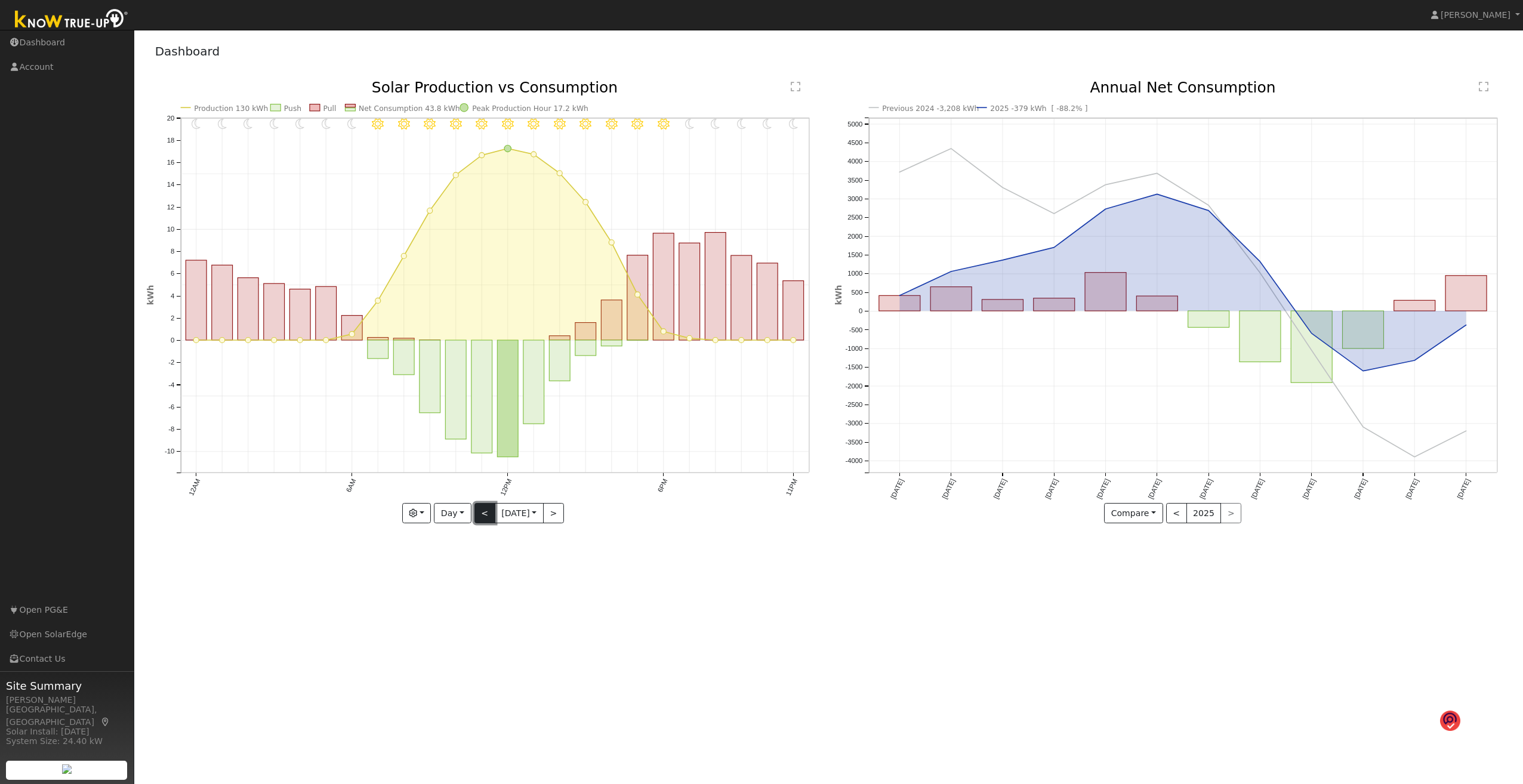
click at [478, 421] on button "<" at bounding box center [485, 513] width 21 height 20
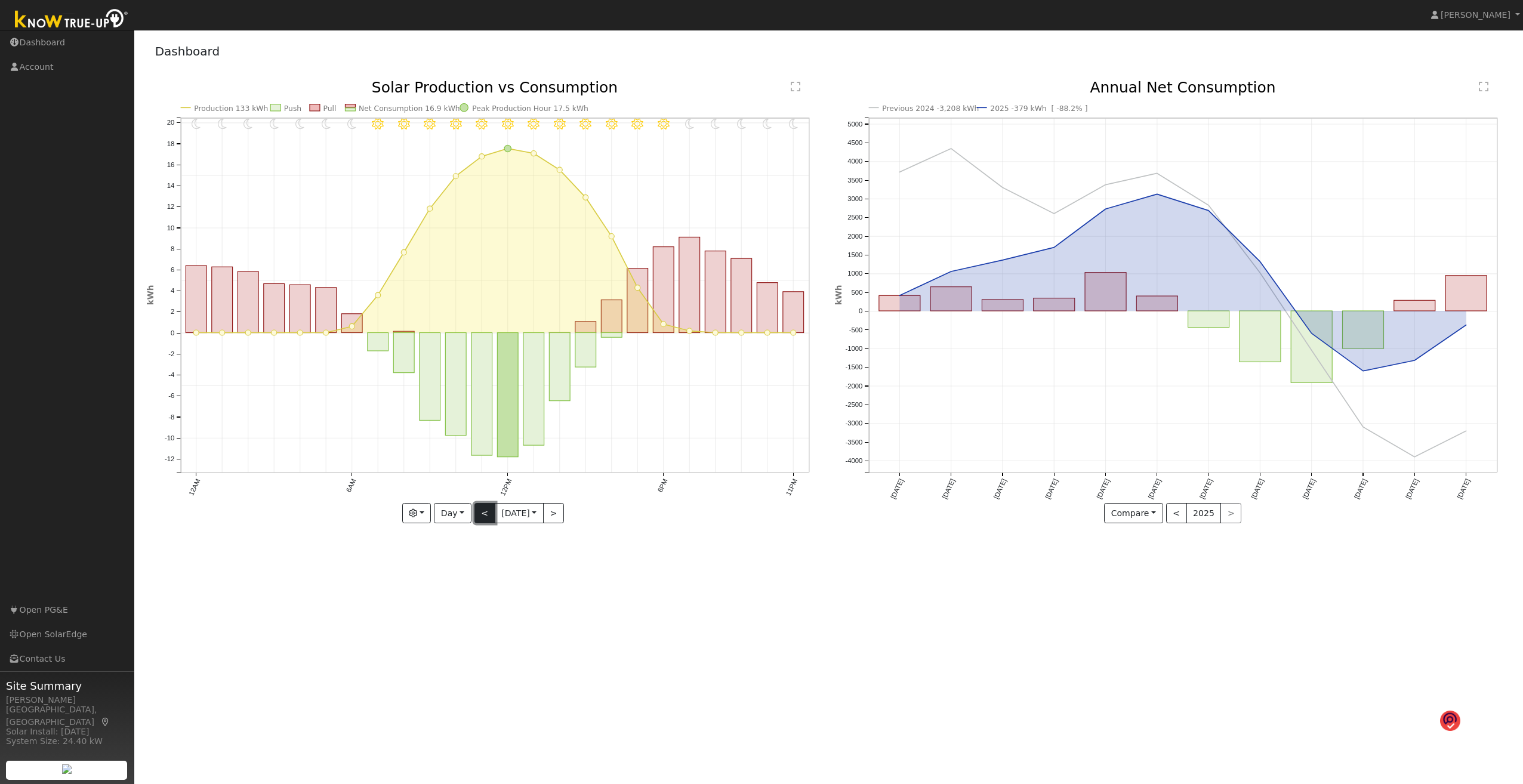
click at [478, 421] on button "<" at bounding box center [485, 513] width 21 height 20
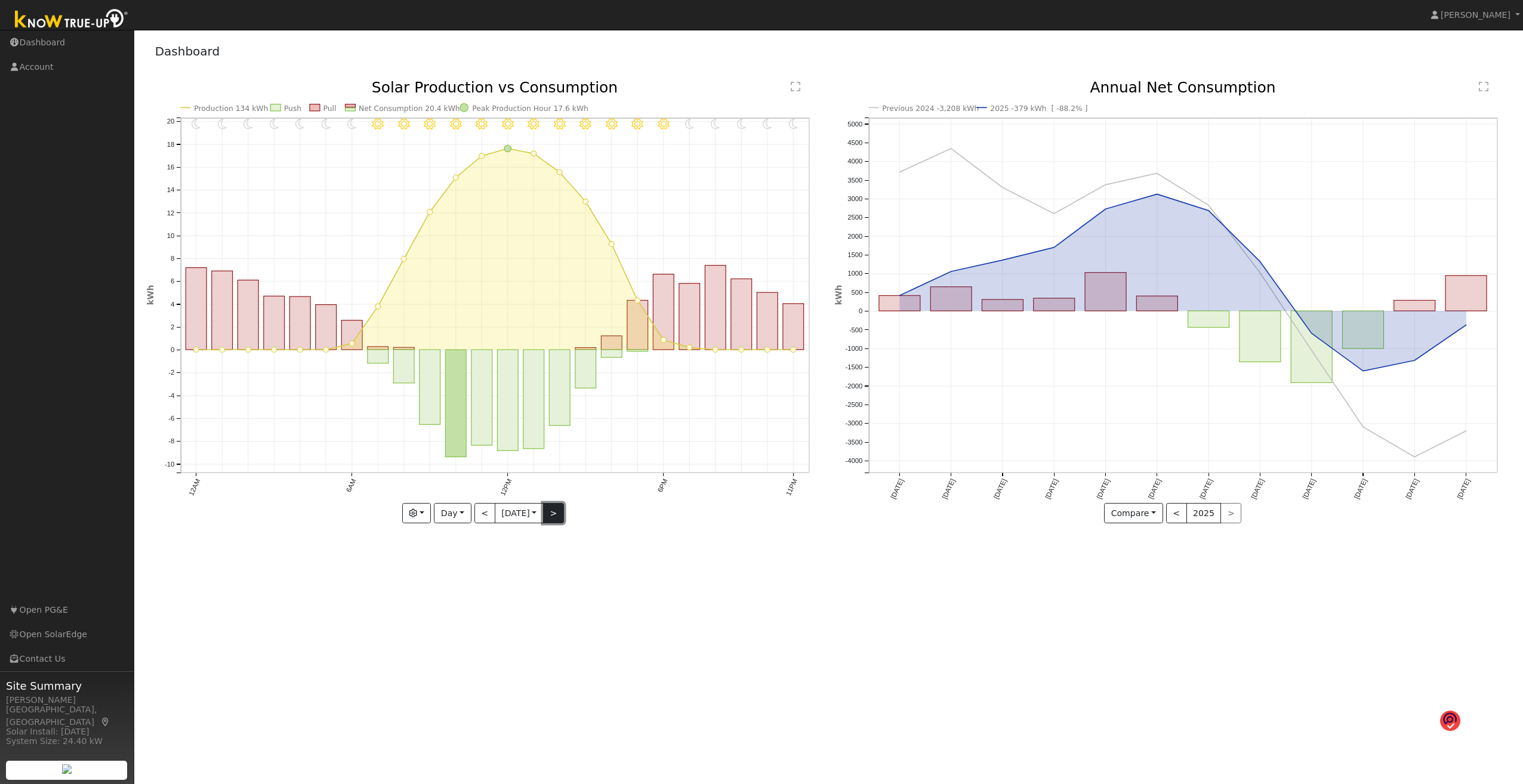
click at [561, 421] on button ">" at bounding box center [554, 513] width 21 height 20
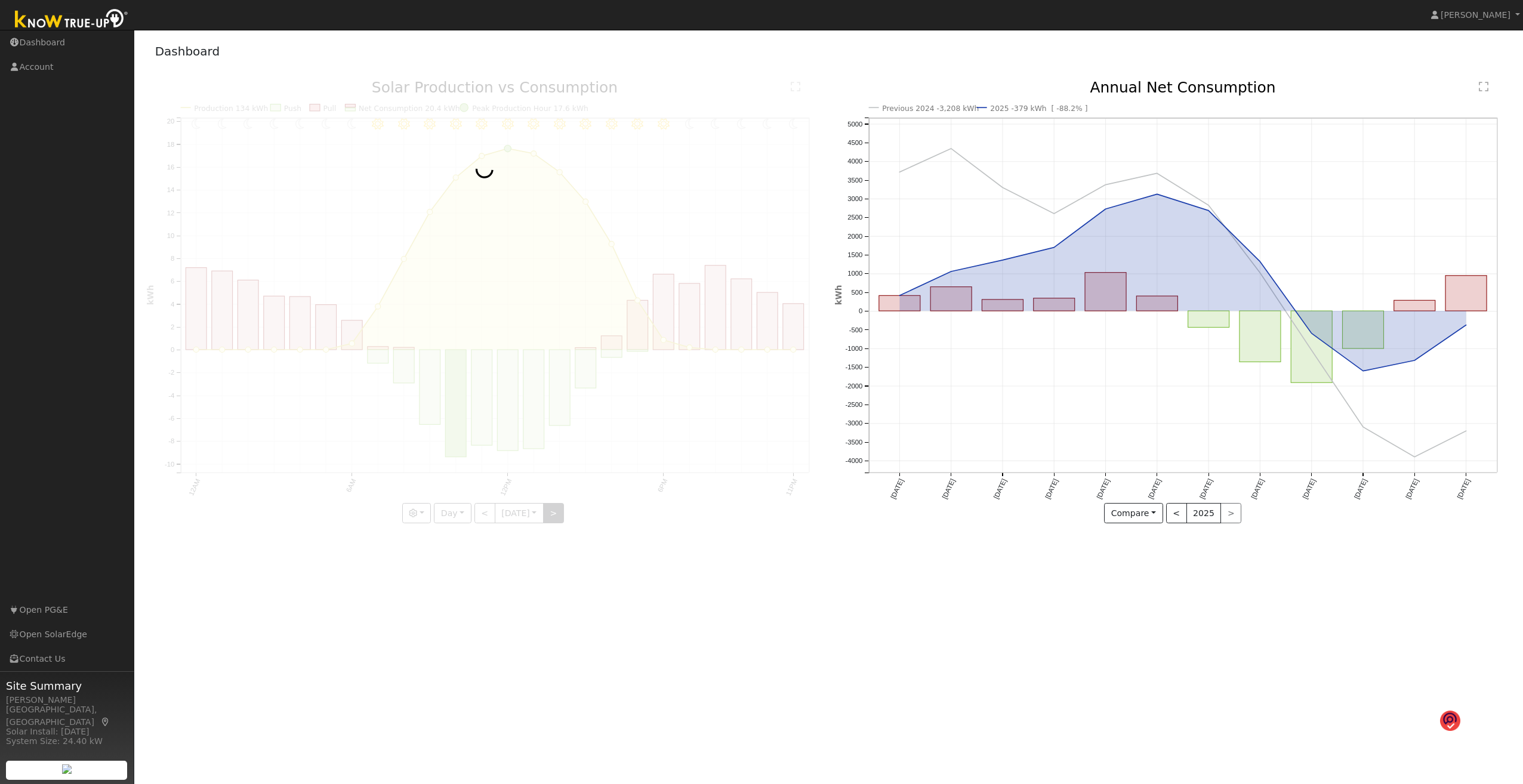
click at [561, 421] on div at bounding box center [484, 302] width 676 height 443
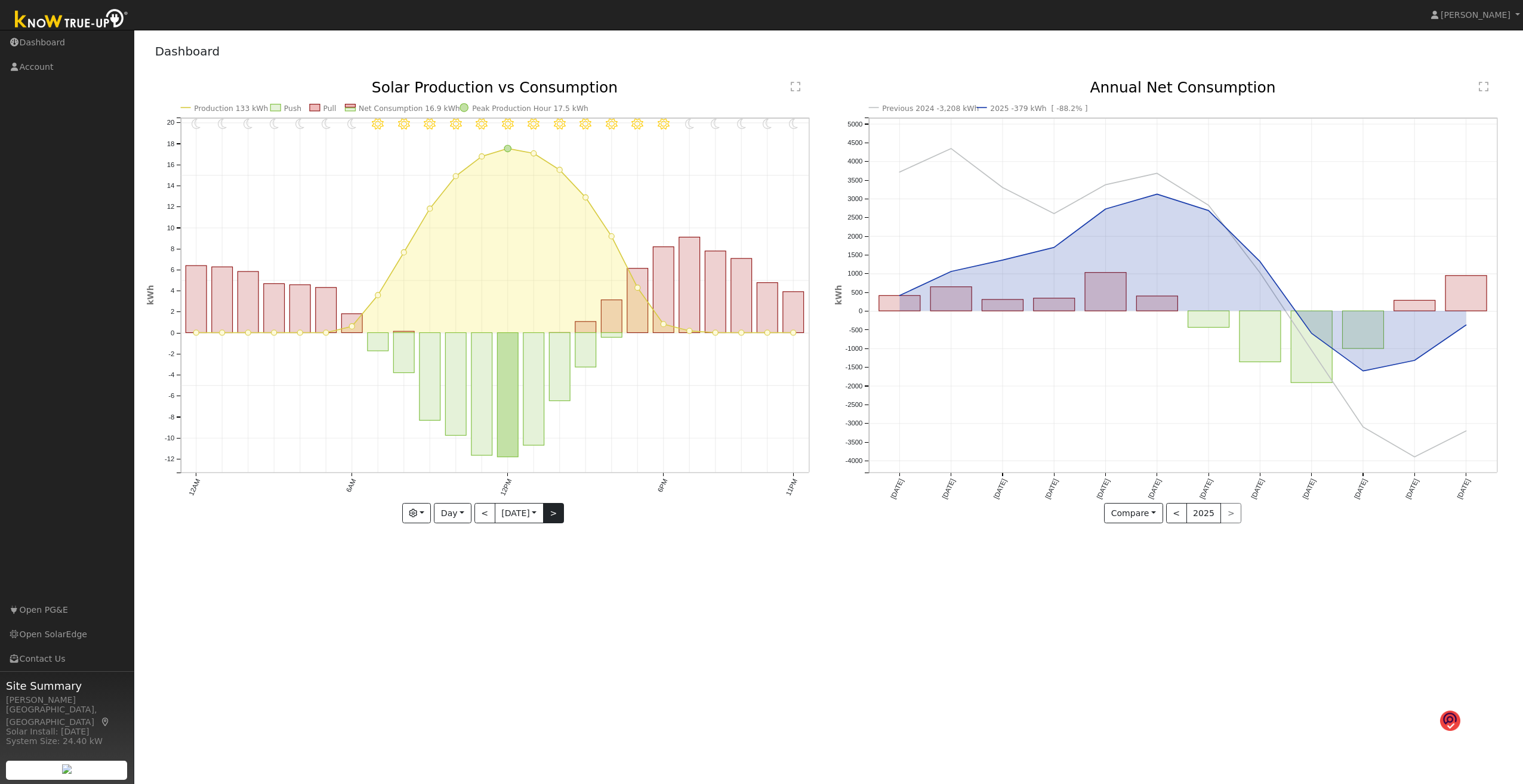
click at [561, 421] on div at bounding box center [484, 302] width 676 height 443
click at [558, 421] on button ">" at bounding box center [554, 513] width 21 height 20
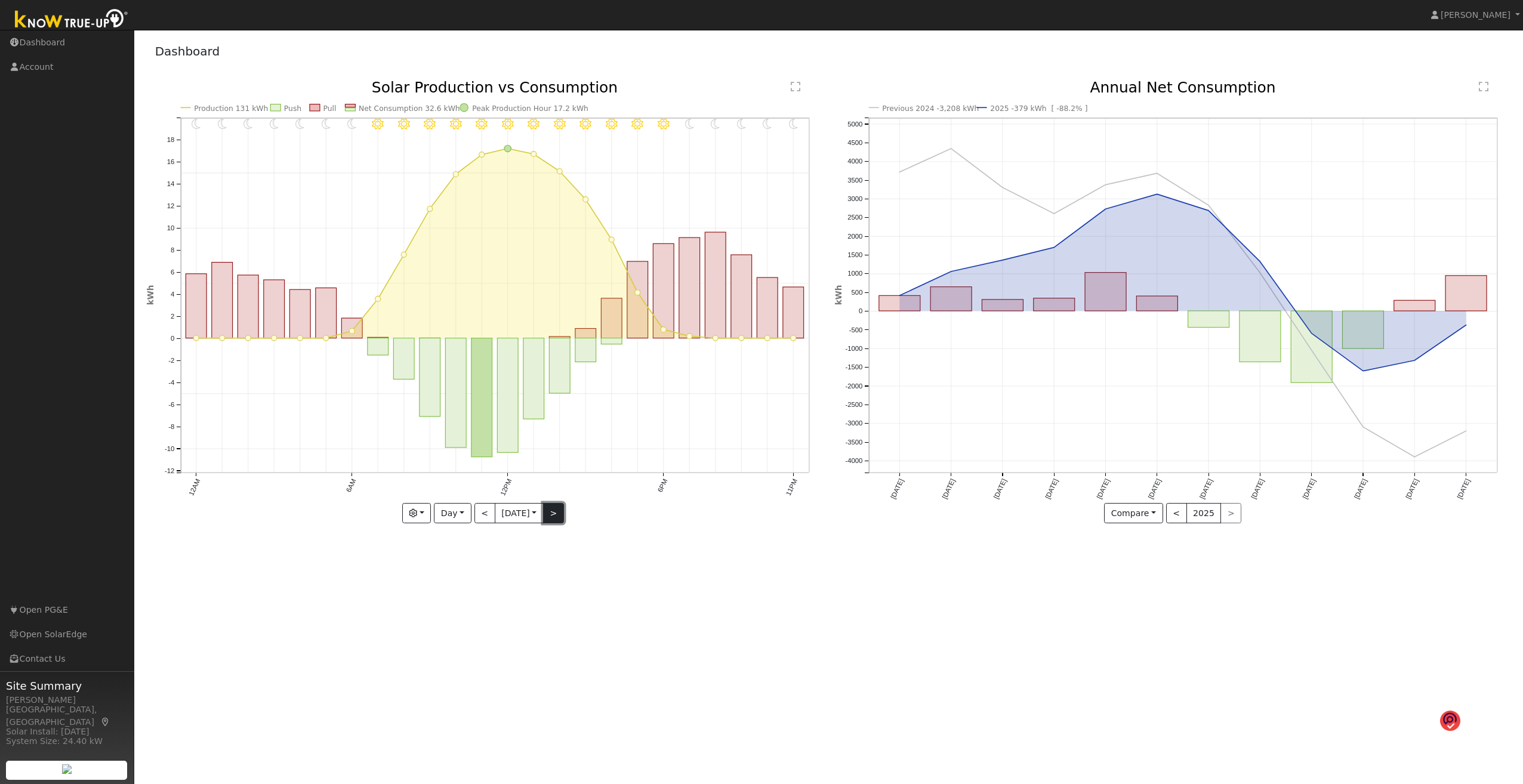
click at [558, 421] on button ">" at bounding box center [554, 513] width 21 height 20
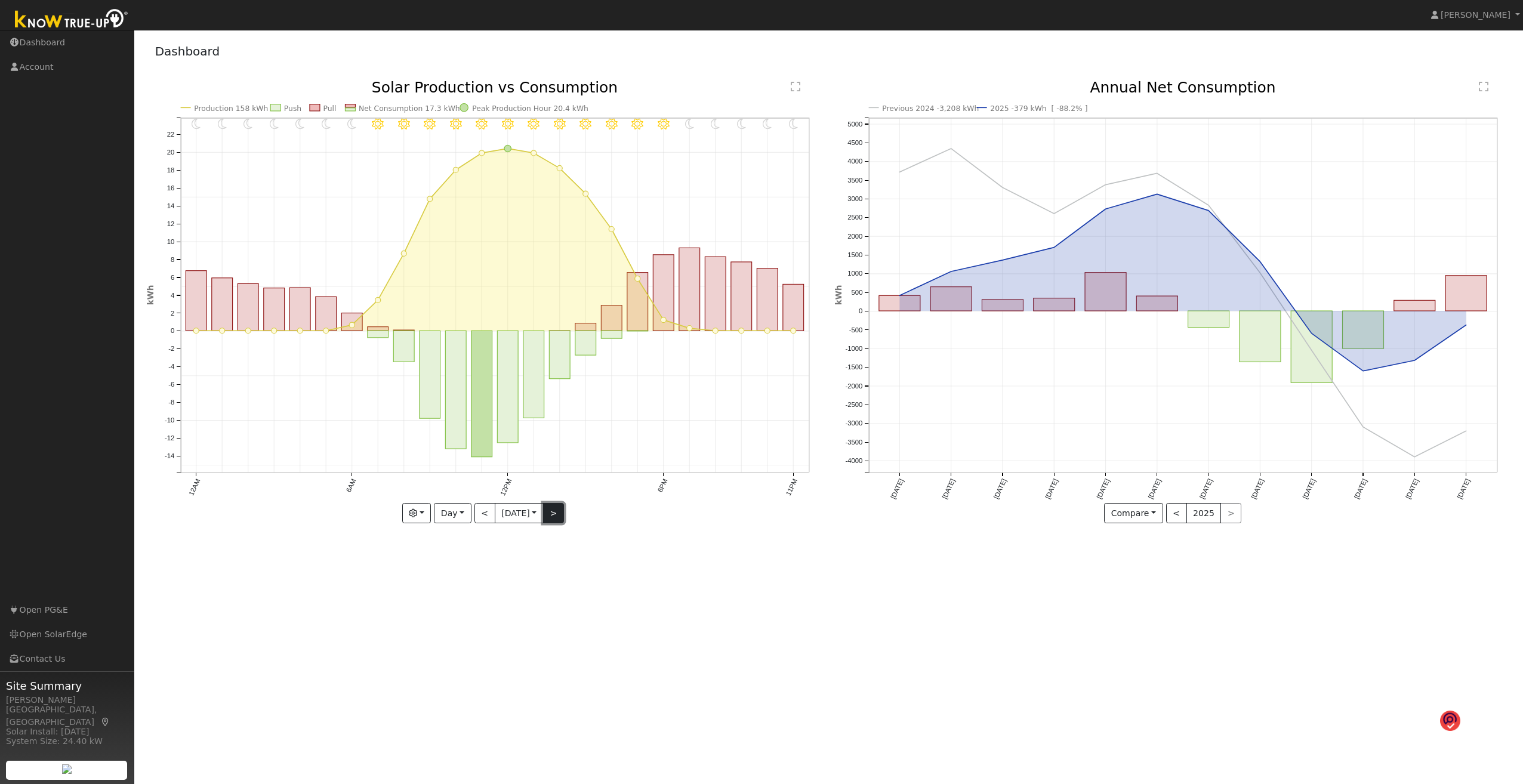
click at [558, 421] on button ">" at bounding box center [554, 513] width 21 height 20
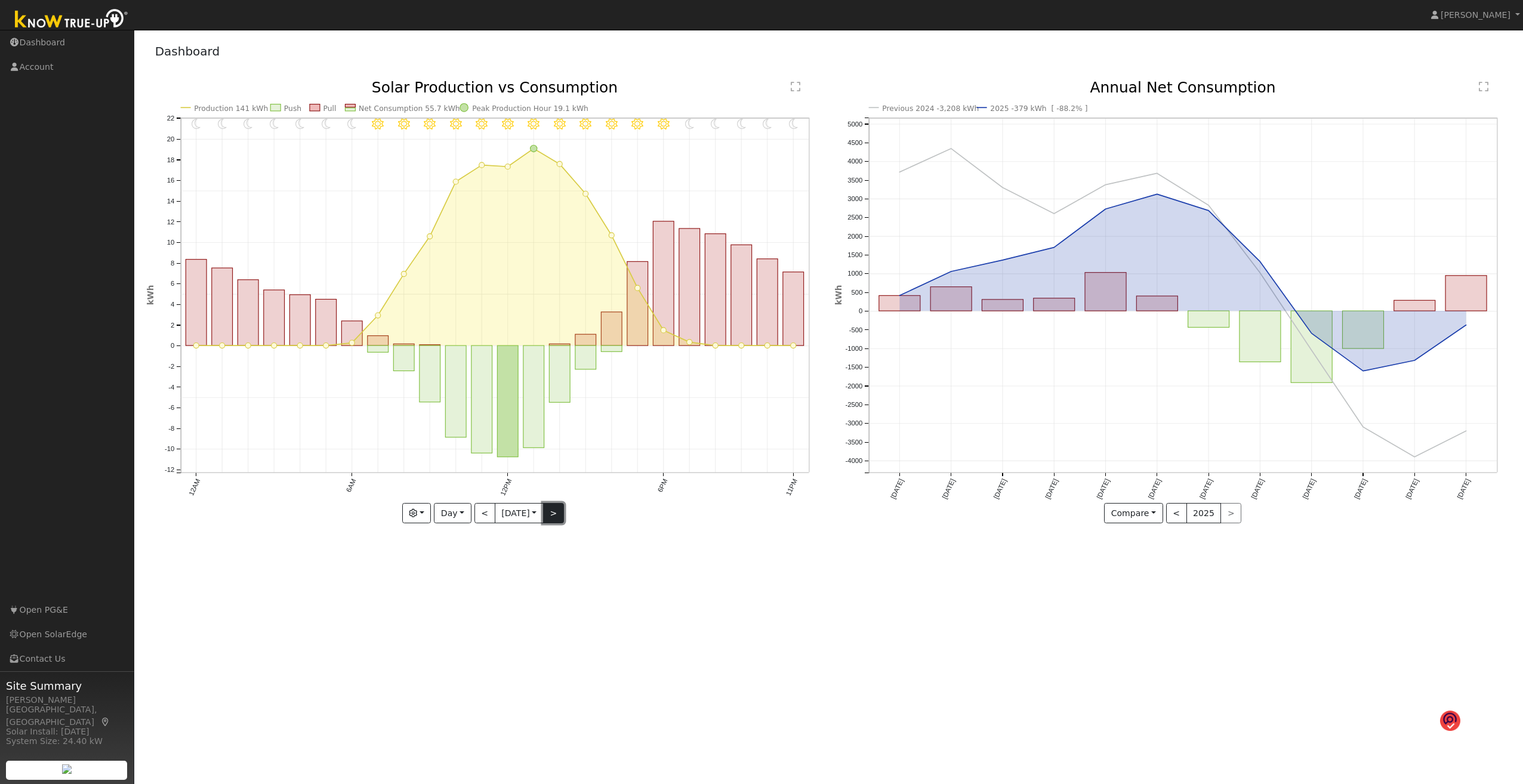
click at [558, 421] on button ">" at bounding box center [554, 513] width 21 height 20
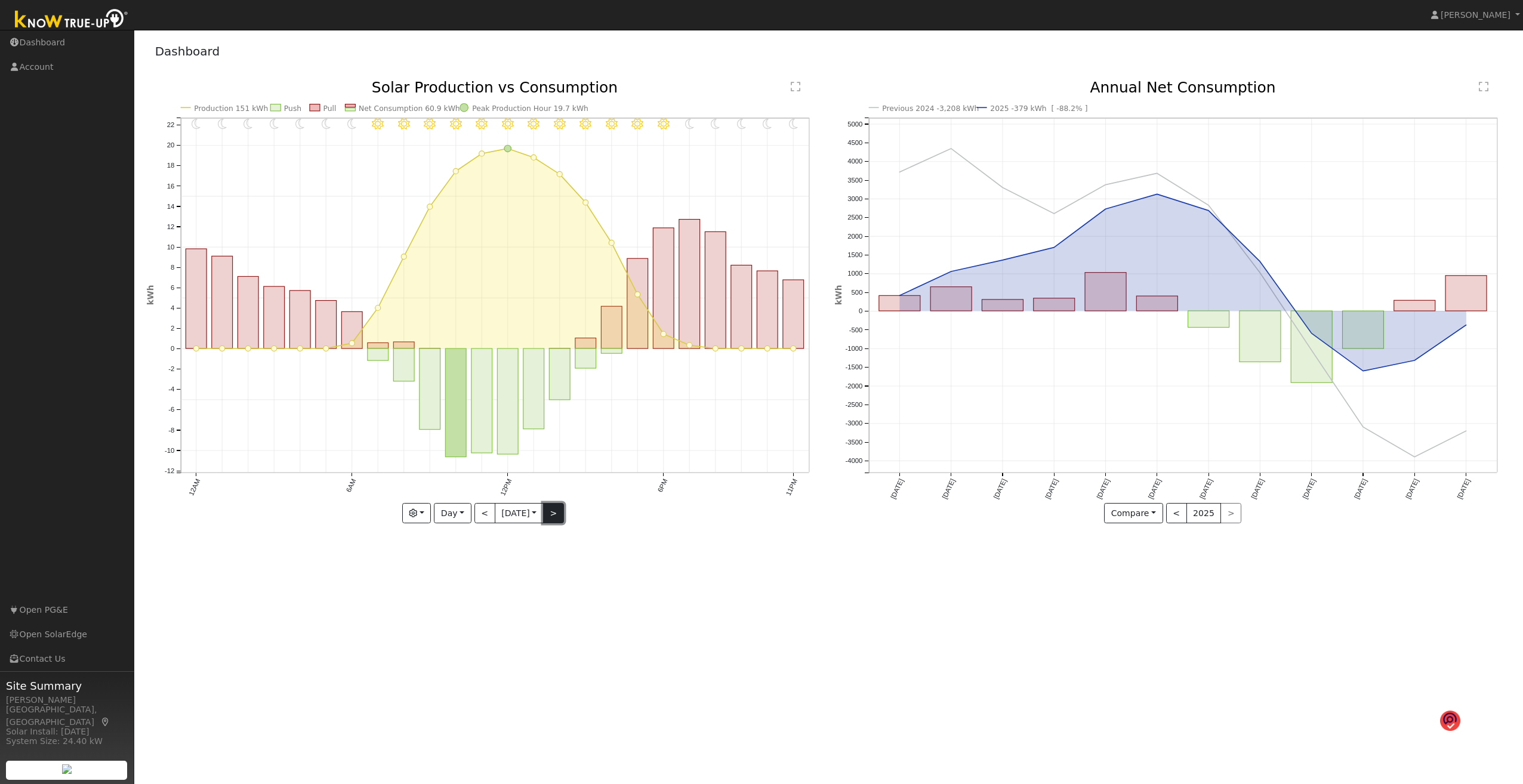
click at [558, 421] on button ">" at bounding box center [554, 513] width 21 height 20
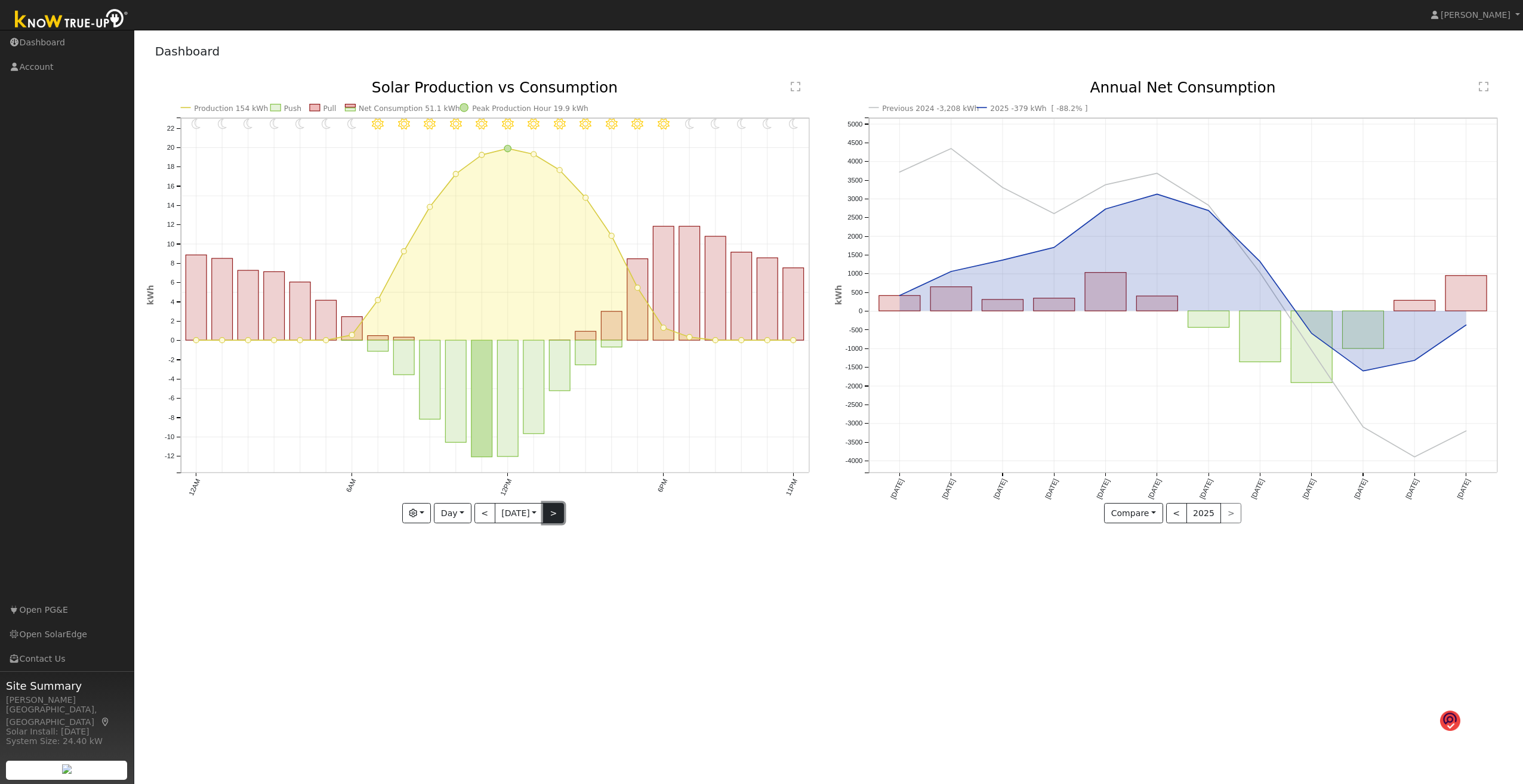
click at [558, 421] on button ">" at bounding box center [554, 513] width 21 height 20
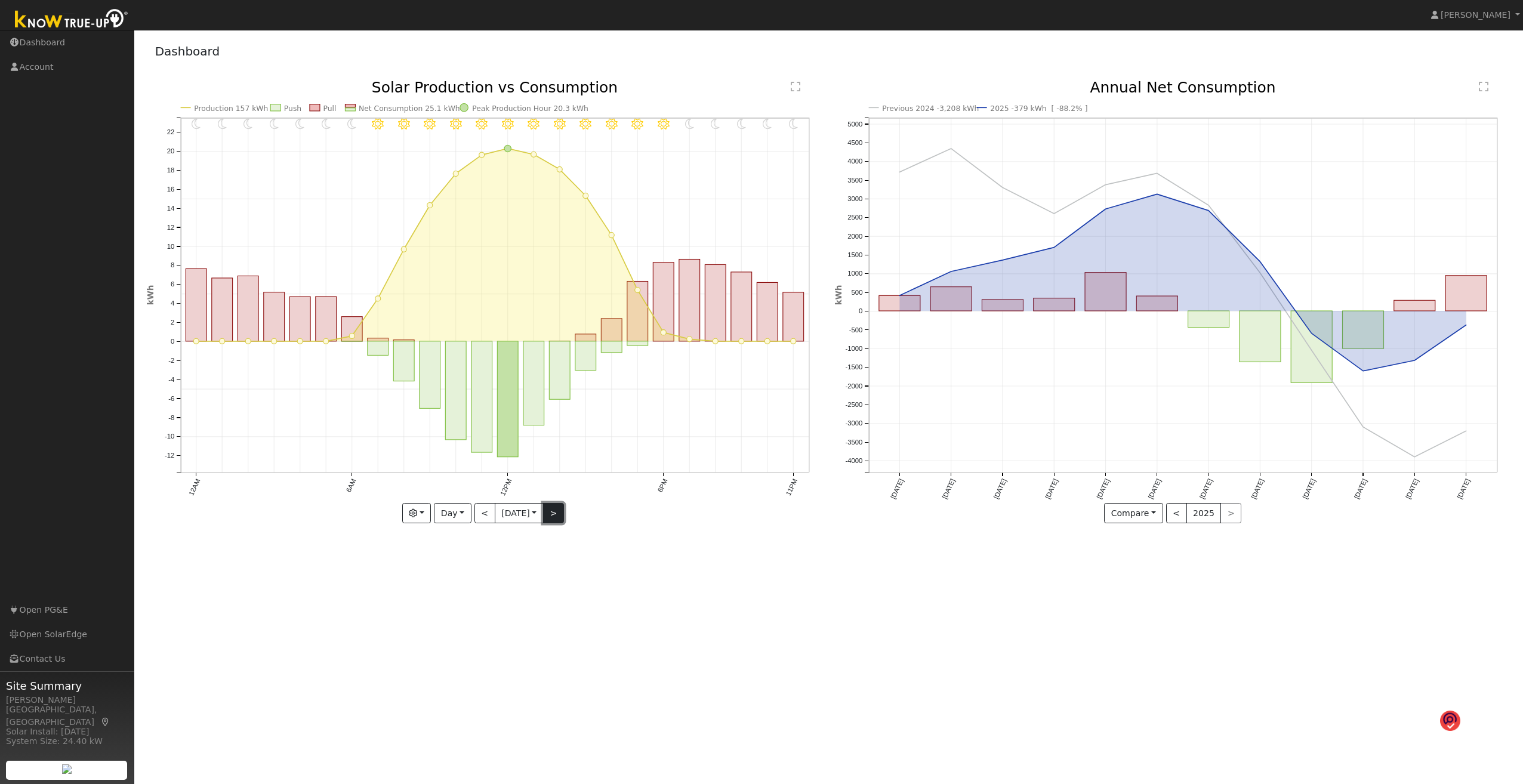
click at [558, 421] on button ">" at bounding box center [554, 513] width 21 height 20
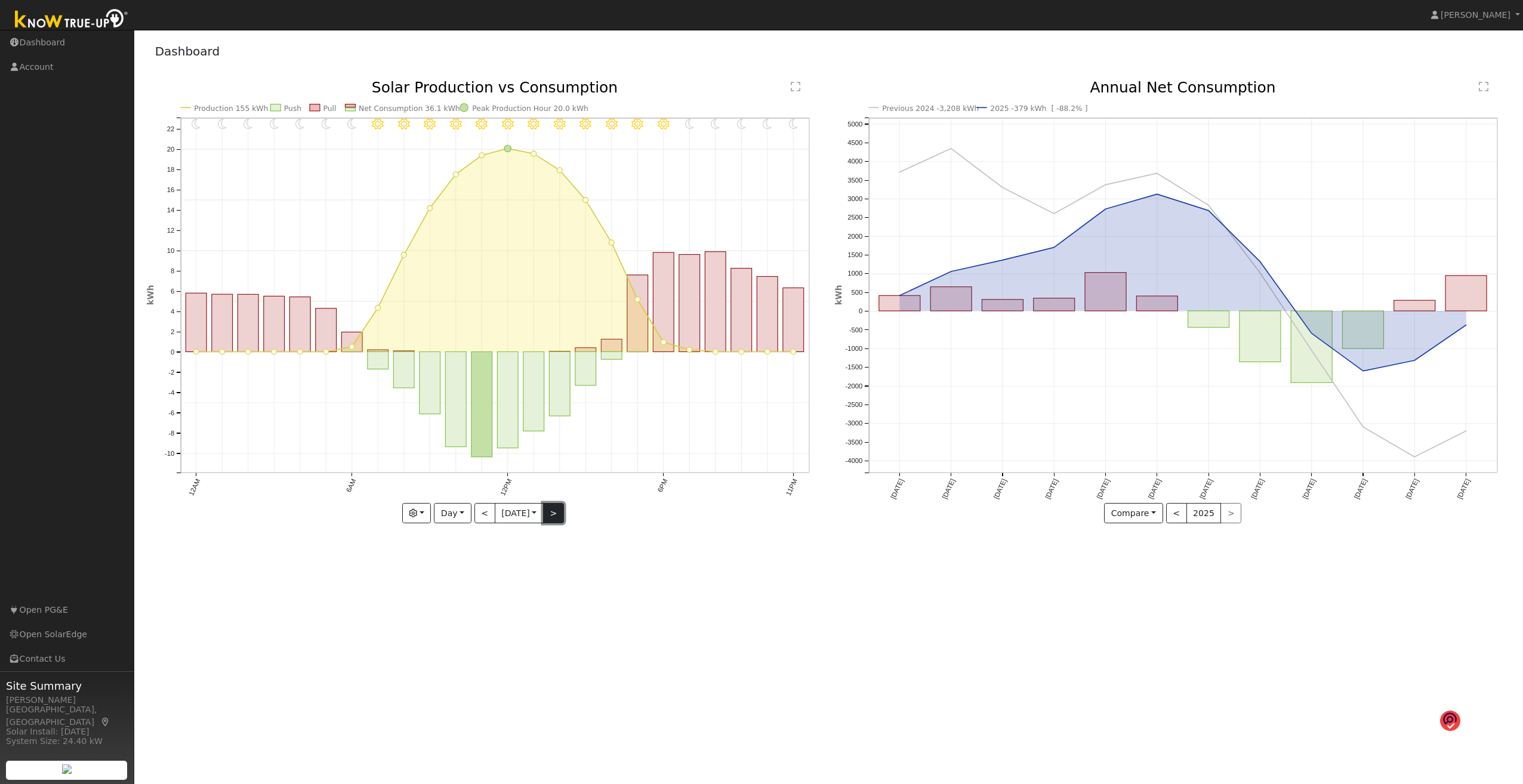
click at [558, 421] on button ">" at bounding box center [554, 513] width 21 height 20
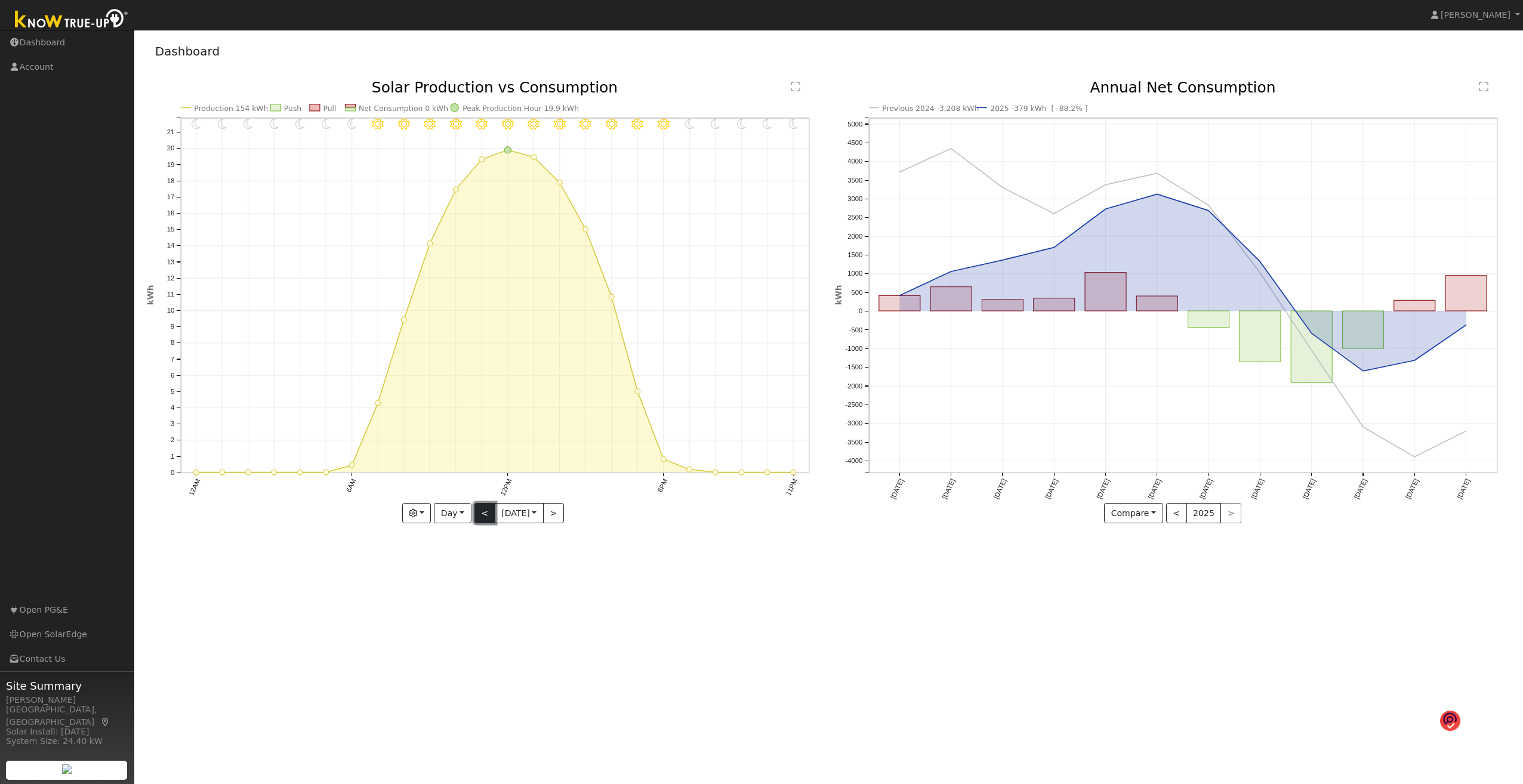
click at [481, 421] on button "<" at bounding box center [485, 513] width 21 height 20
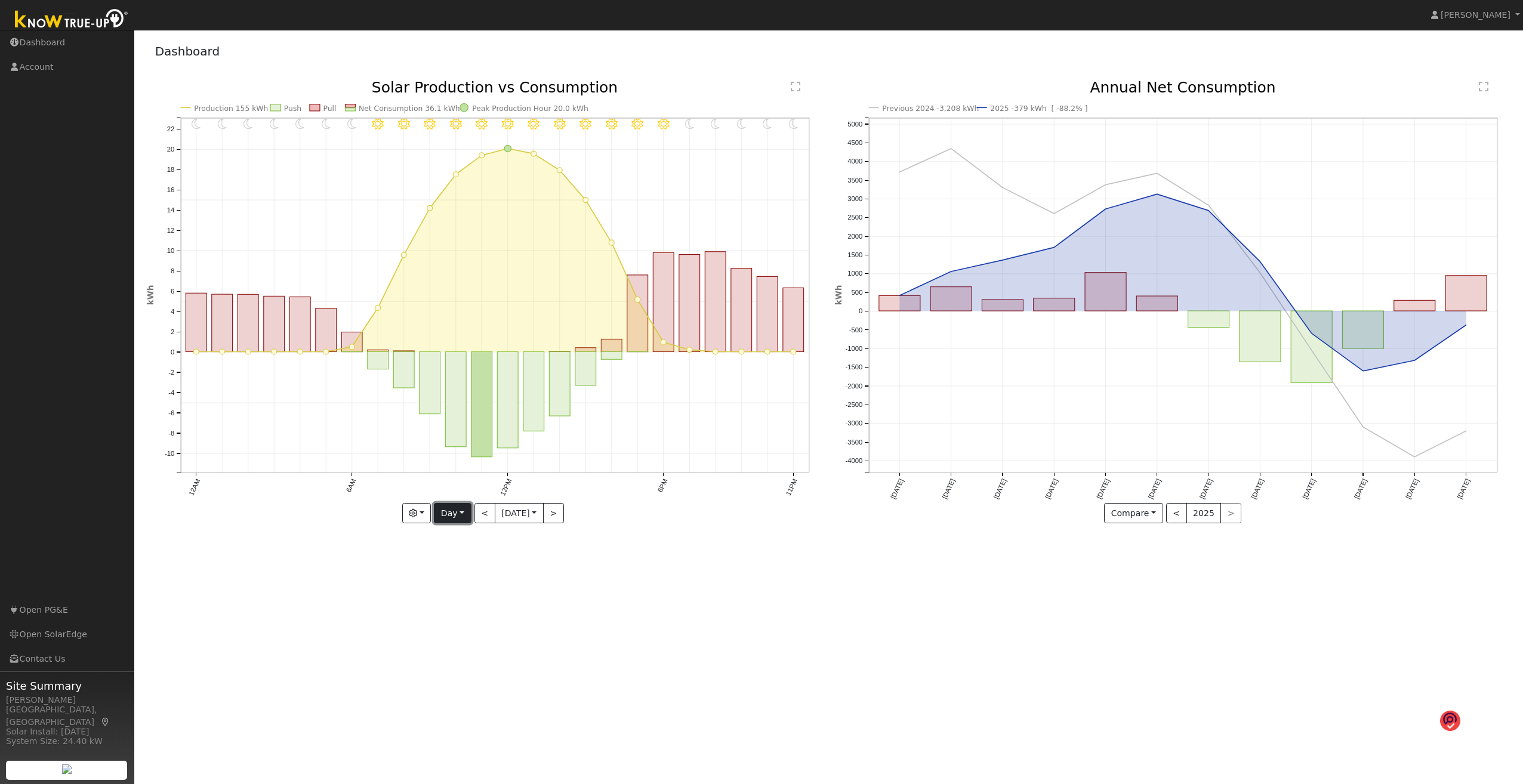
click at [460, 421] on button "Day" at bounding box center [452, 513] width 37 height 20
click at [454, 421] on link "Week" at bounding box center [476, 555] width 83 height 17
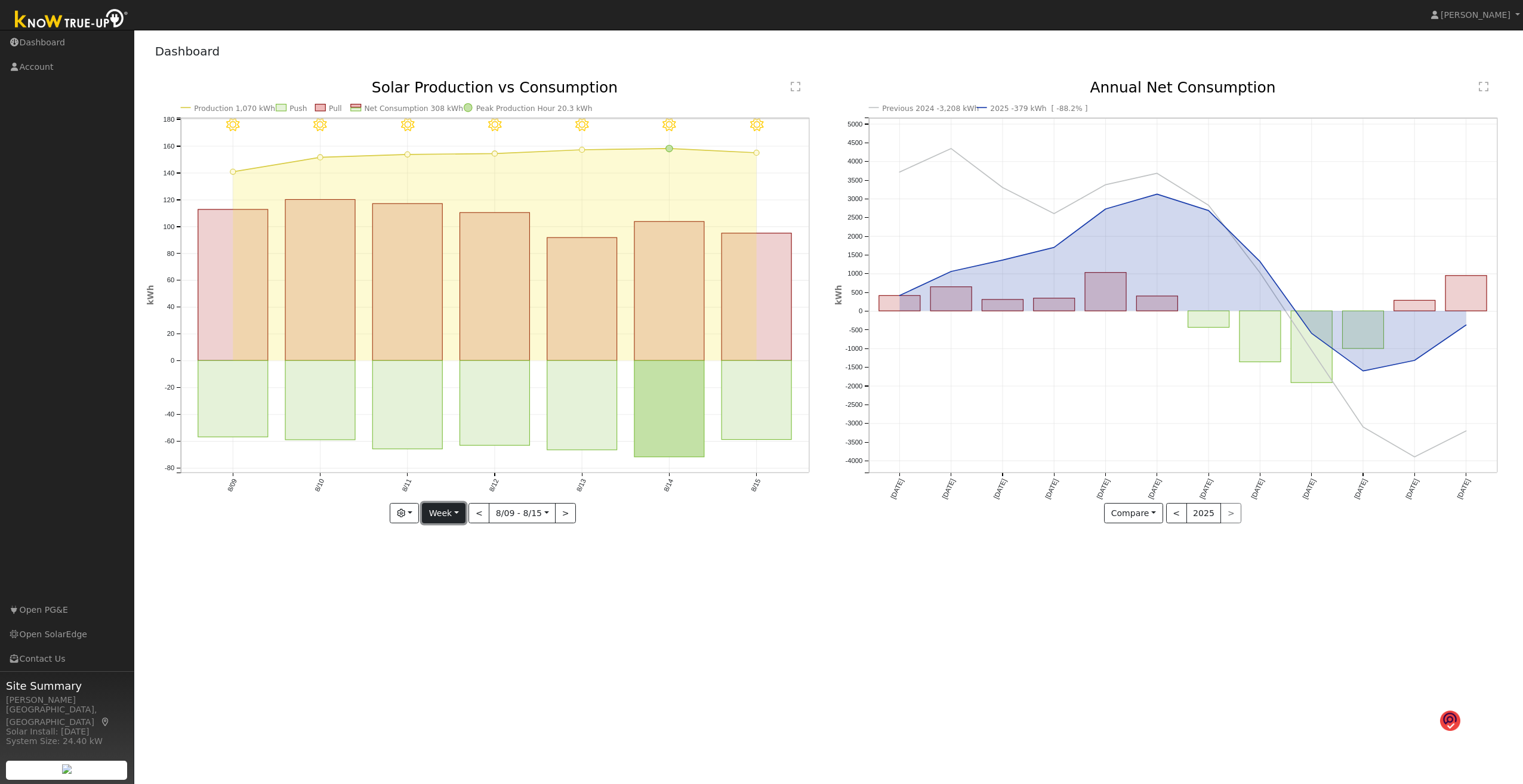
click at [464, 421] on button "Week" at bounding box center [443, 513] width 43 height 20
click at [453, 421] on link "Month" at bounding box center [464, 571] width 83 height 17
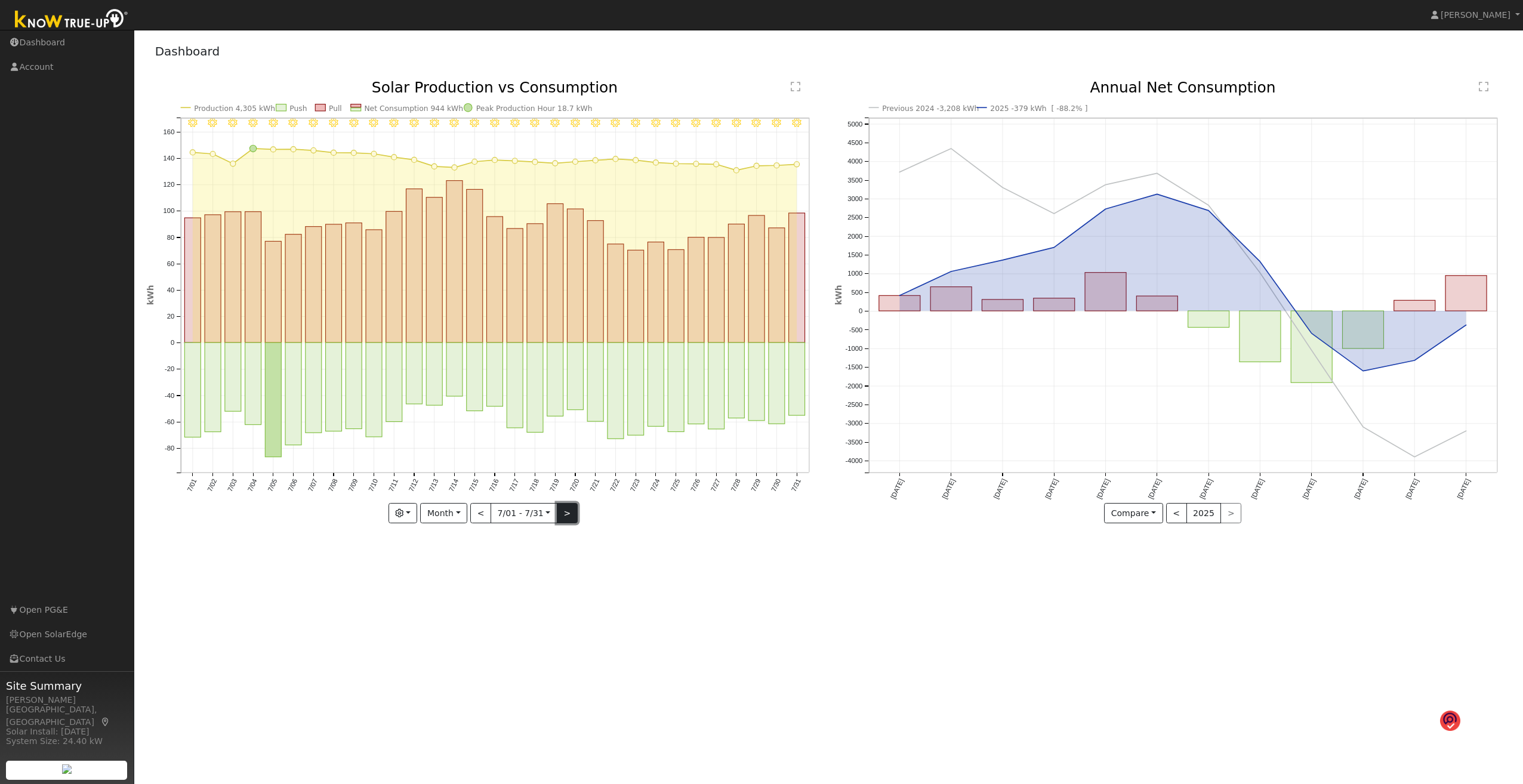
click at [574, 421] on button ">" at bounding box center [567, 513] width 21 height 20
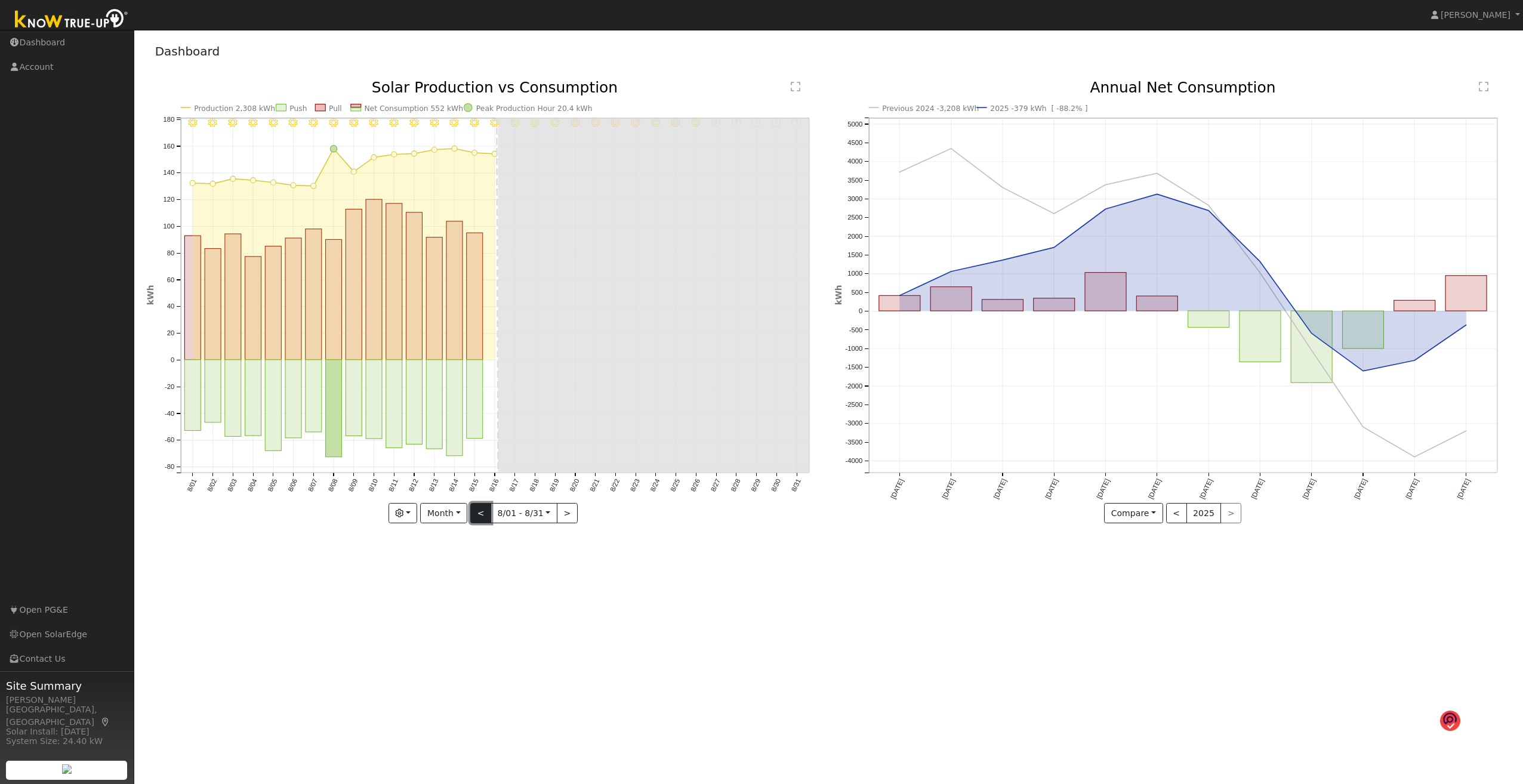
click at [478, 421] on button "<" at bounding box center [481, 513] width 21 height 20
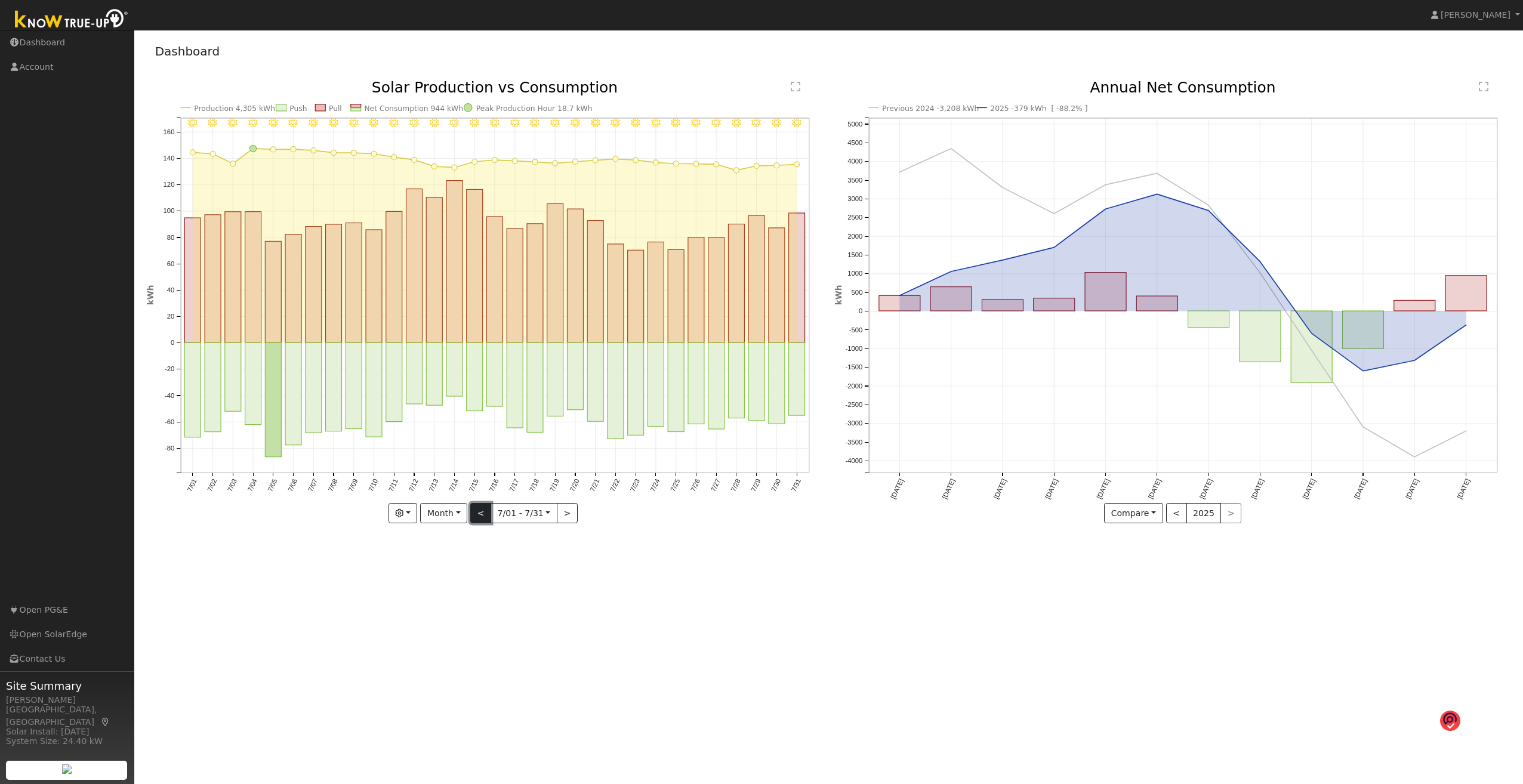
click at [476, 421] on button "<" at bounding box center [481, 513] width 21 height 20
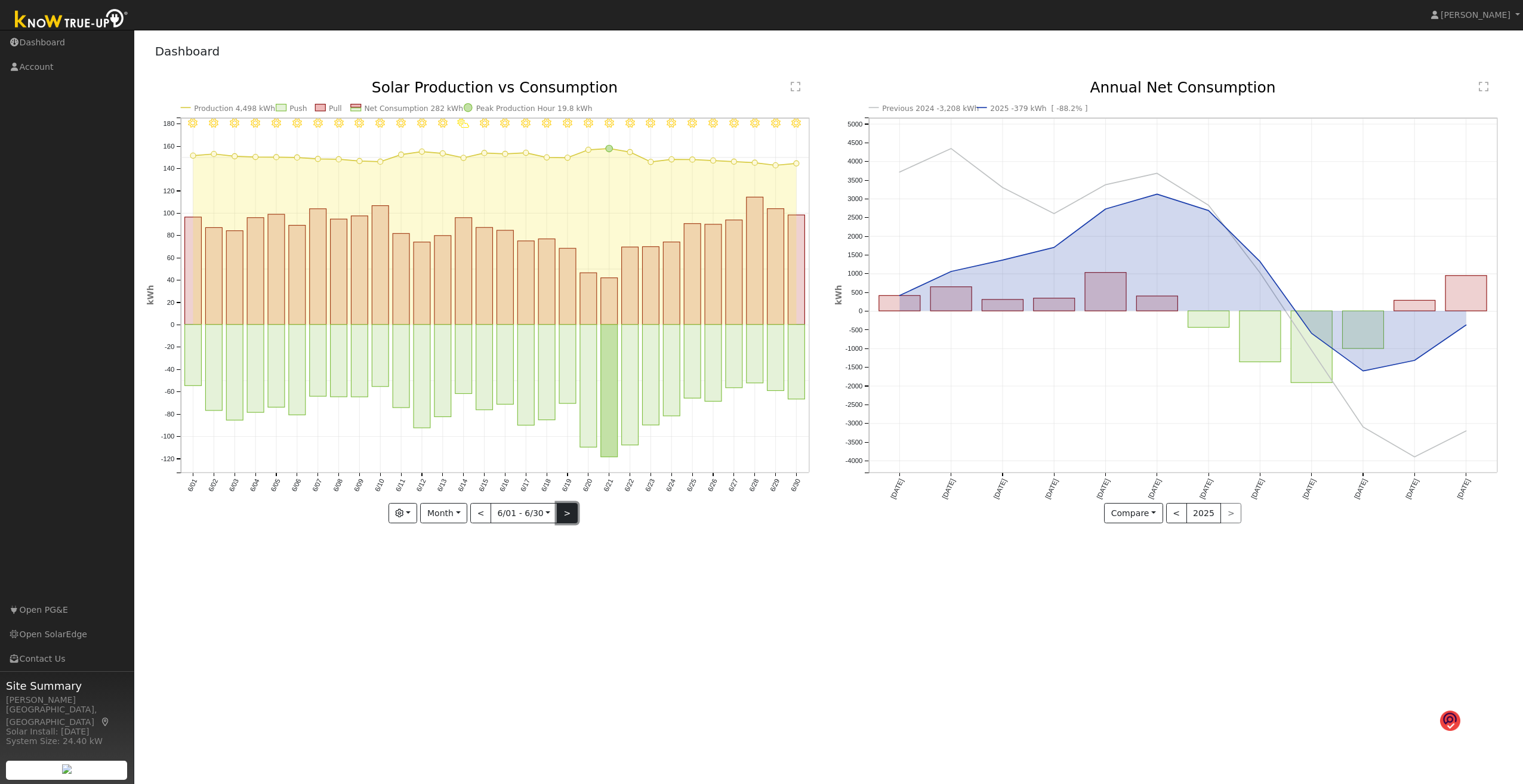
click at [572, 421] on button ">" at bounding box center [567, 513] width 21 height 20
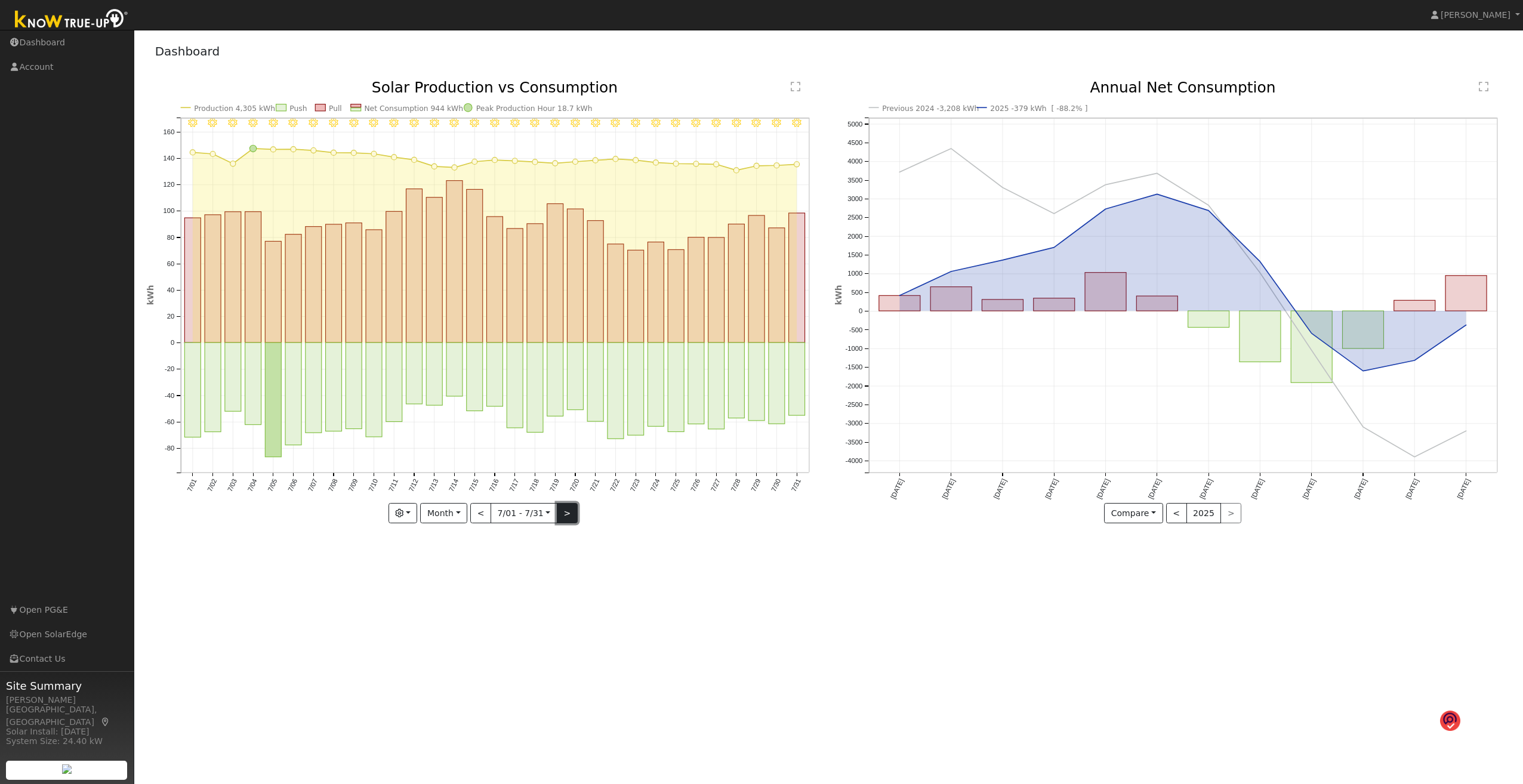
click at [572, 421] on button ">" at bounding box center [567, 513] width 21 height 20
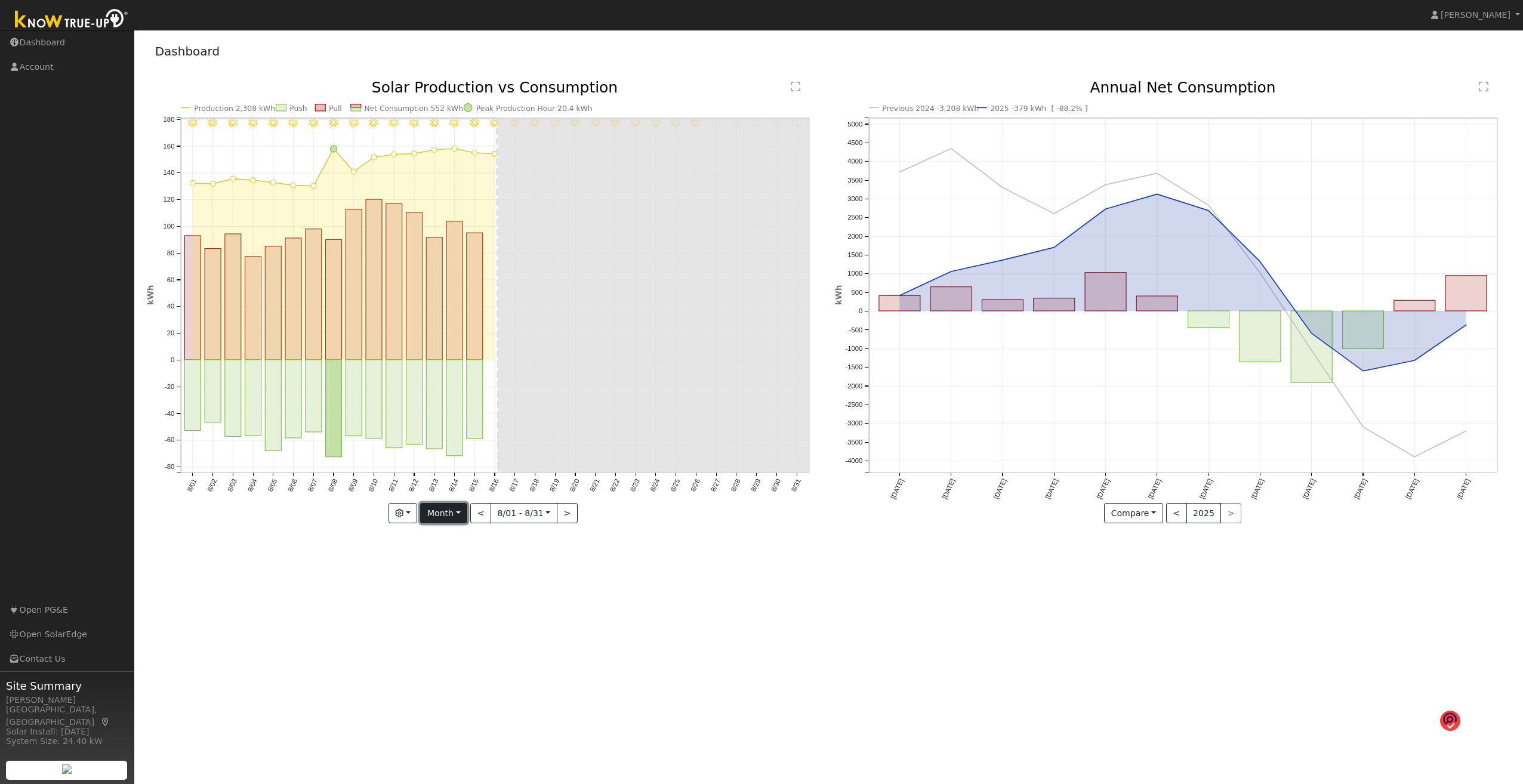
click at [465, 421] on button "Month" at bounding box center [443, 513] width 47 height 20
click at [456, 421] on link "Year" at bounding box center [462, 588] width 83 height 17
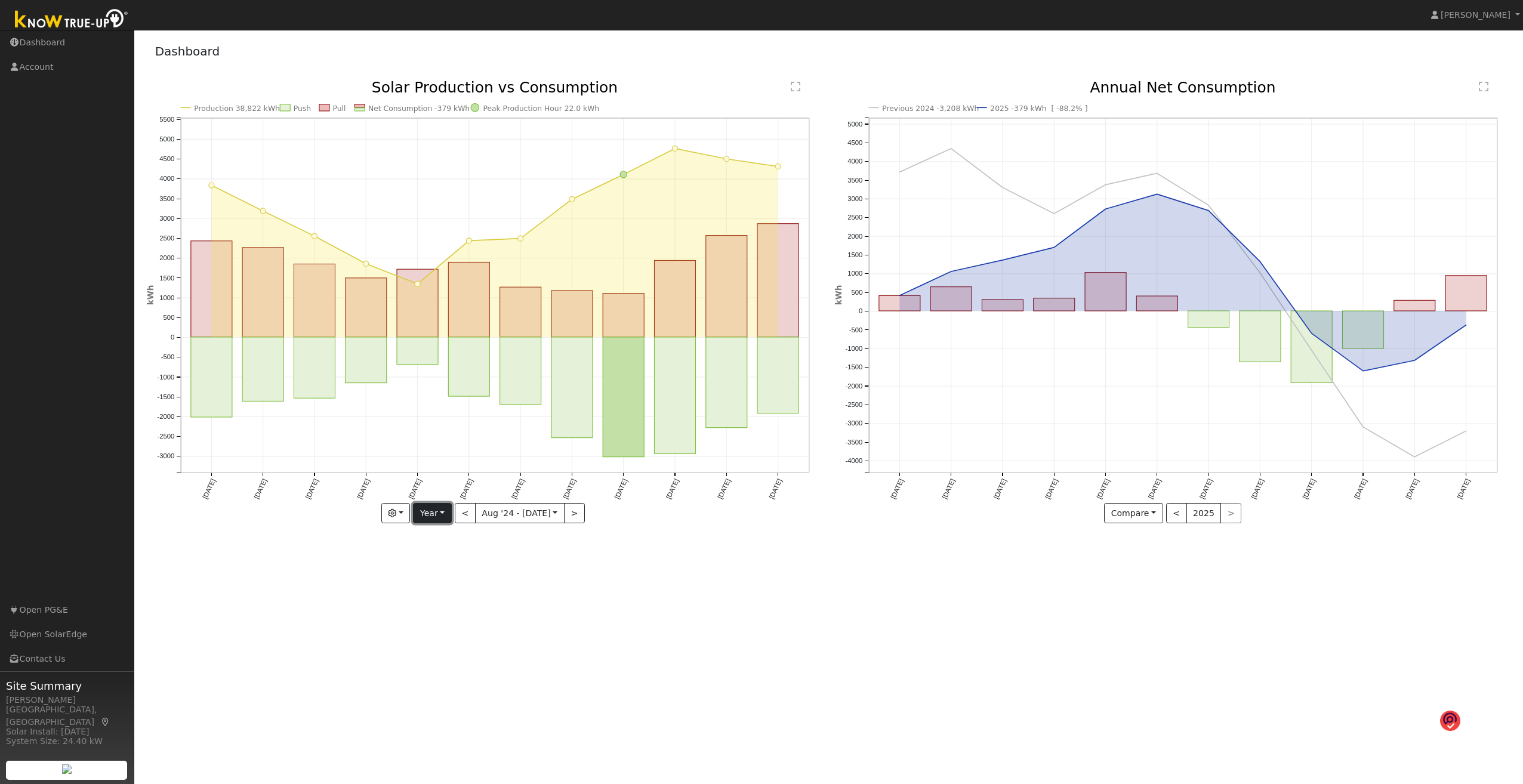
click at [439, 421] on button "Year" at bounding box center [432, 513] width 38 height 20
click at [527, 421] on div "User Profile First name Last name Email Email Notifications No Emails No Emails…" at bounding box center [829, 407] width 1389 height 754
click at [469, 421] on button "<" at bounding box center [465, 513] width 21 height 20
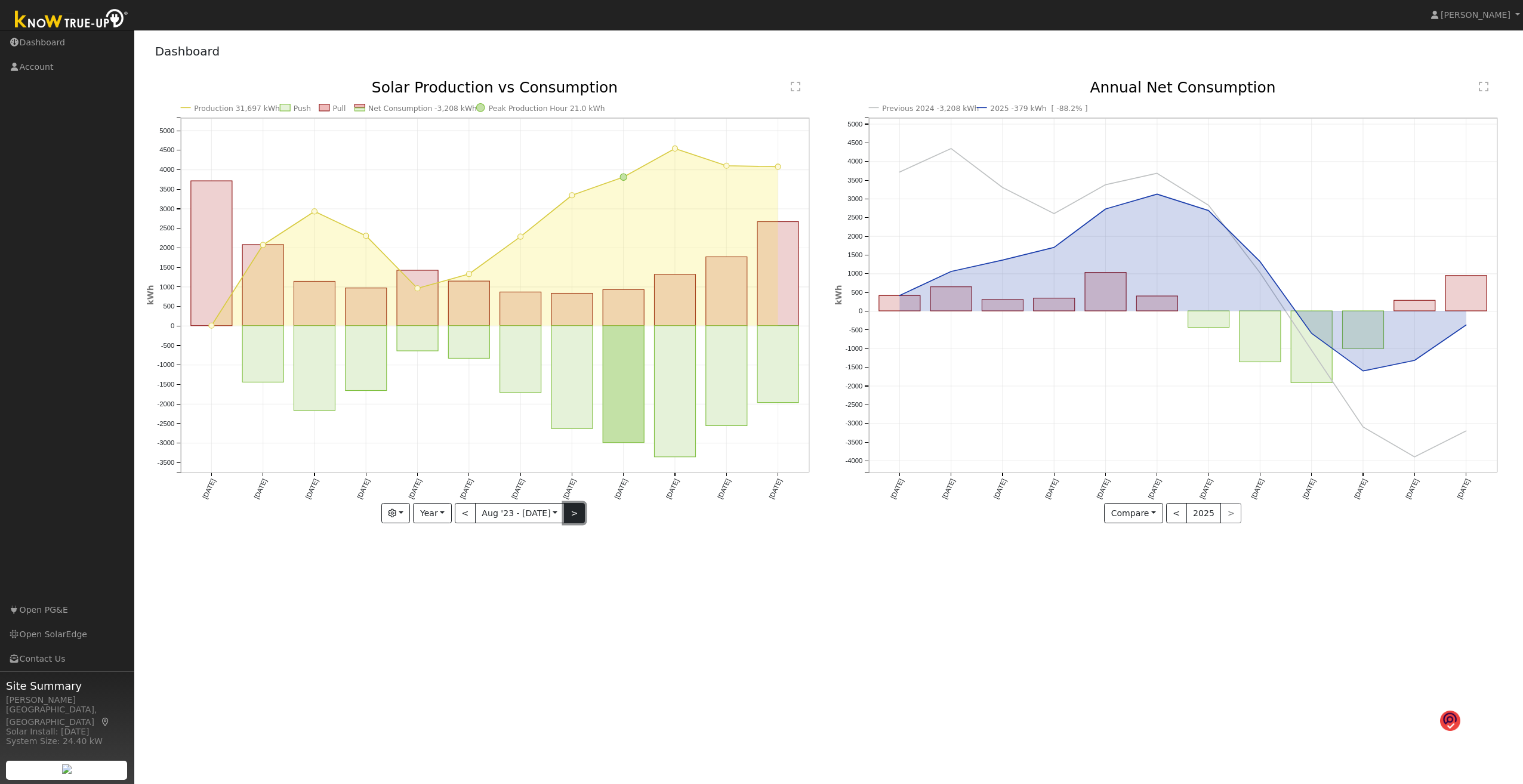
click at [566, 421] on button ">" at bounding box center [574, 513] width 21 height 20
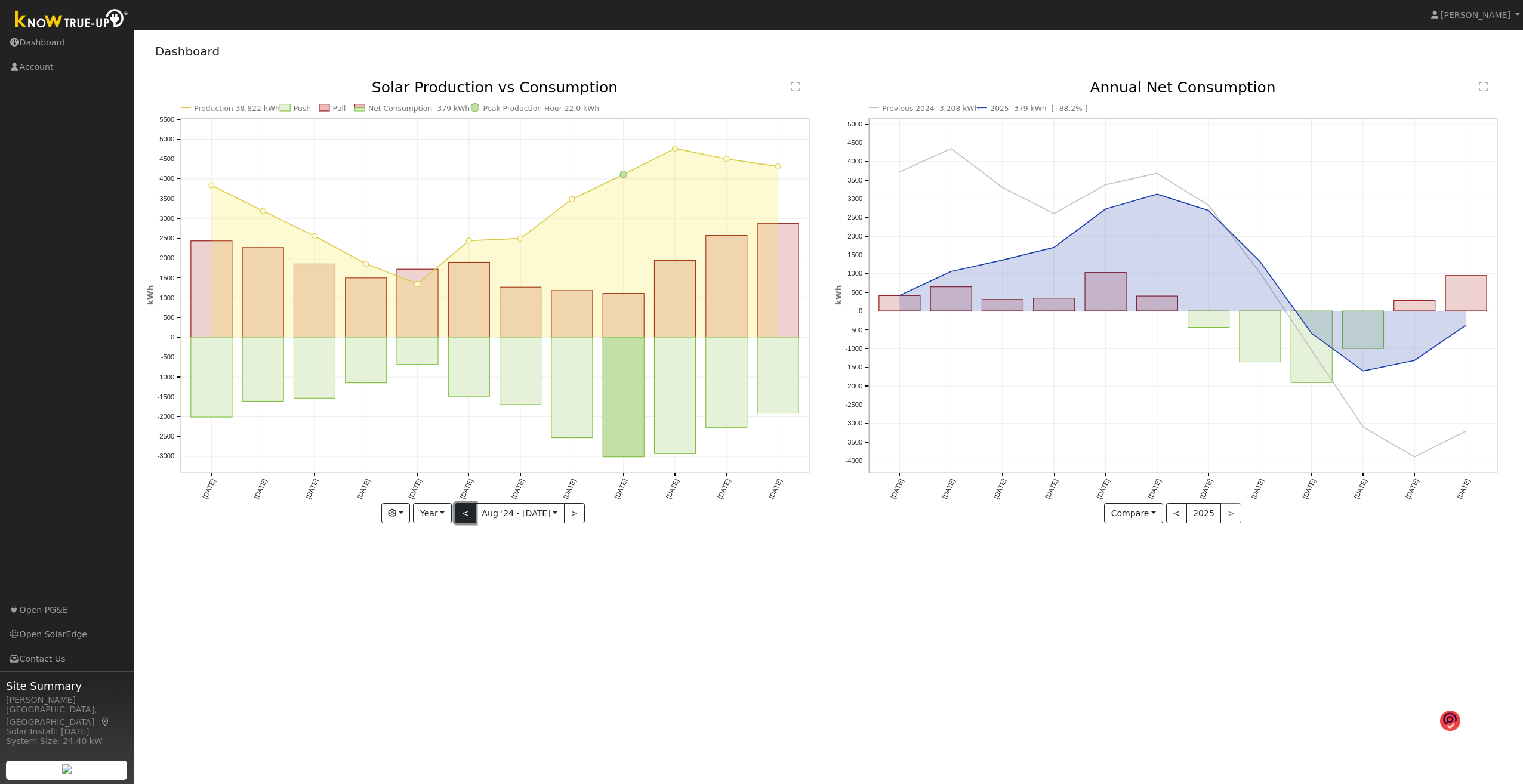
click at [469, 421] on button "<" at bounding box center [465, 513] width 21 height 20
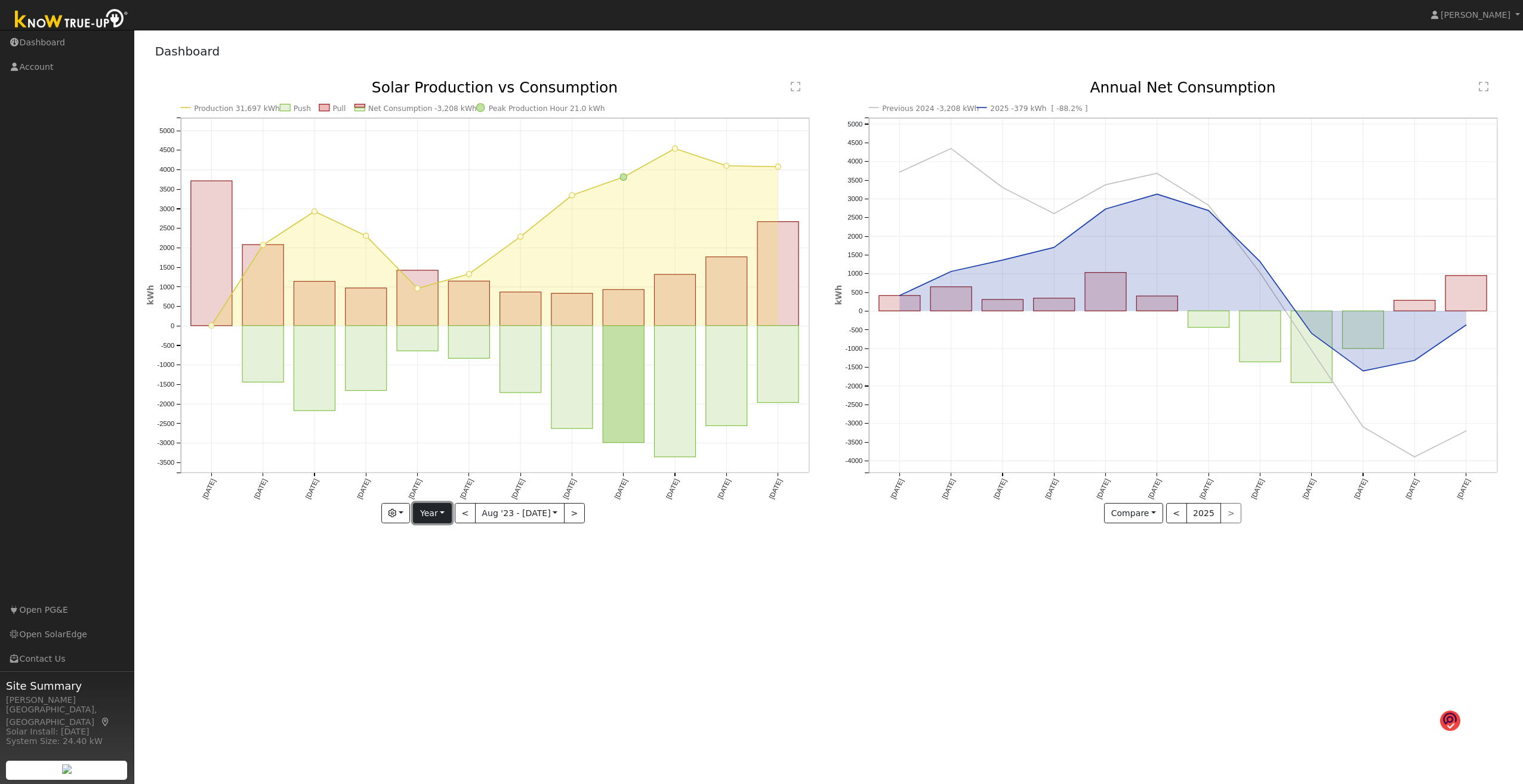
click at [443, 421] on button "Year" at bounding box center [432, 513] width 38 height 20
click at [571, 421] on div "User Profile First name Last name Email Email Notifications No Emails No Emails…" at bounding box center [829, 407] width 1389 height 754
click at [462, 421] on button "<" at bounding box center [465, 513] width 21 height 20
type input "[DATE]"
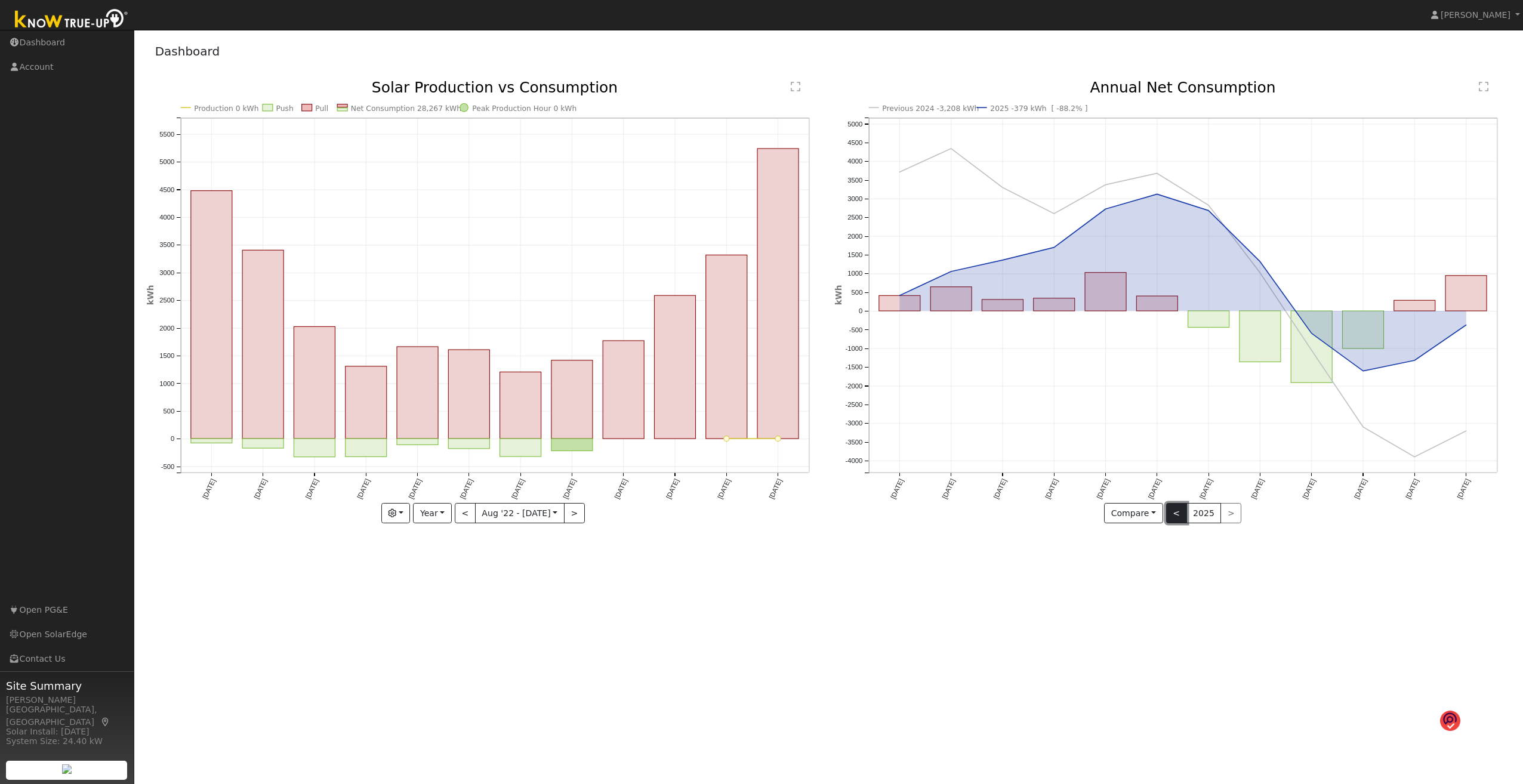
click at [702, 421] on button "<" at bounding box center [1177, 513] width 21 height 20
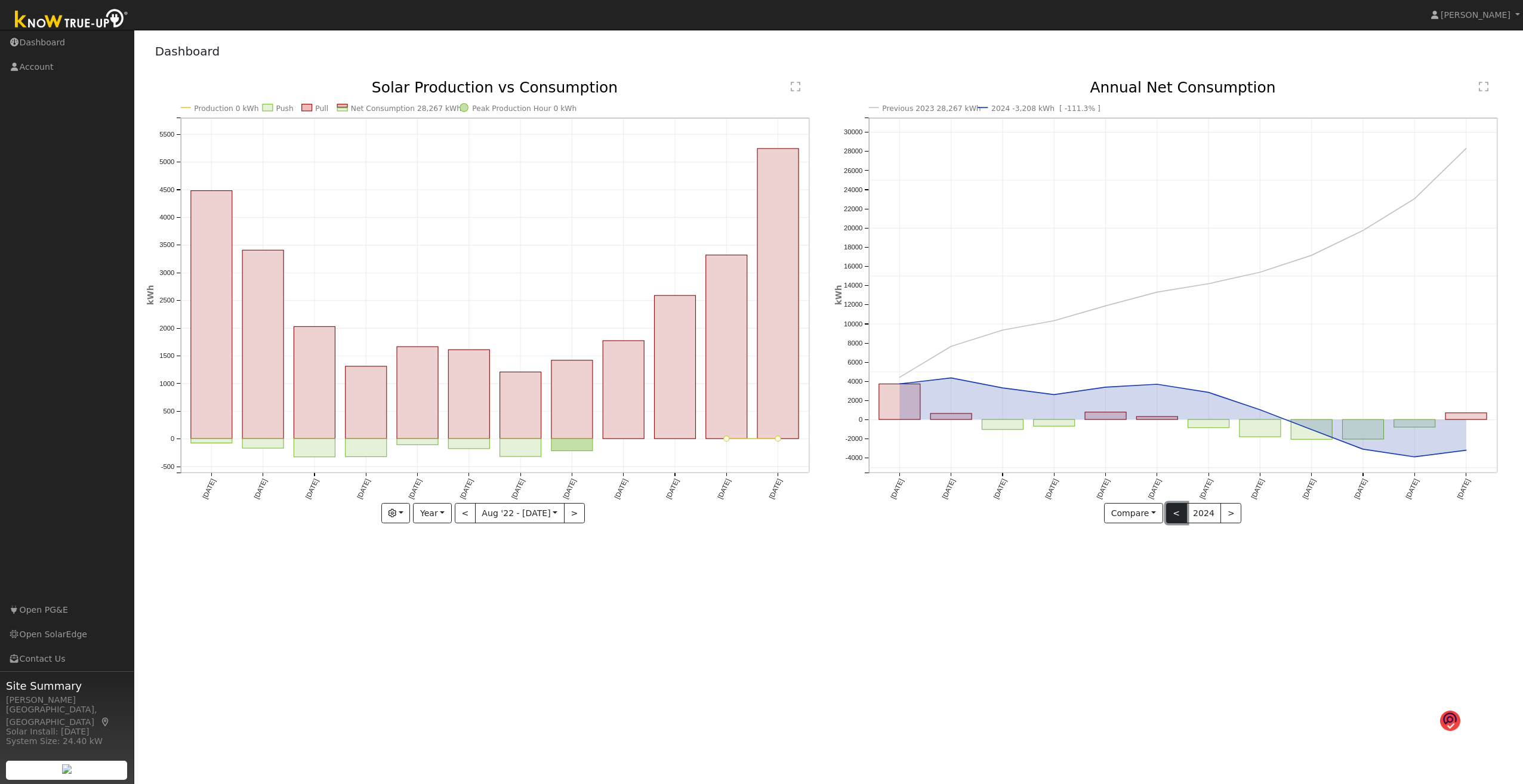
click at [702, 421] on button "<" at bounding box center [1177, 513] width 21 height 20
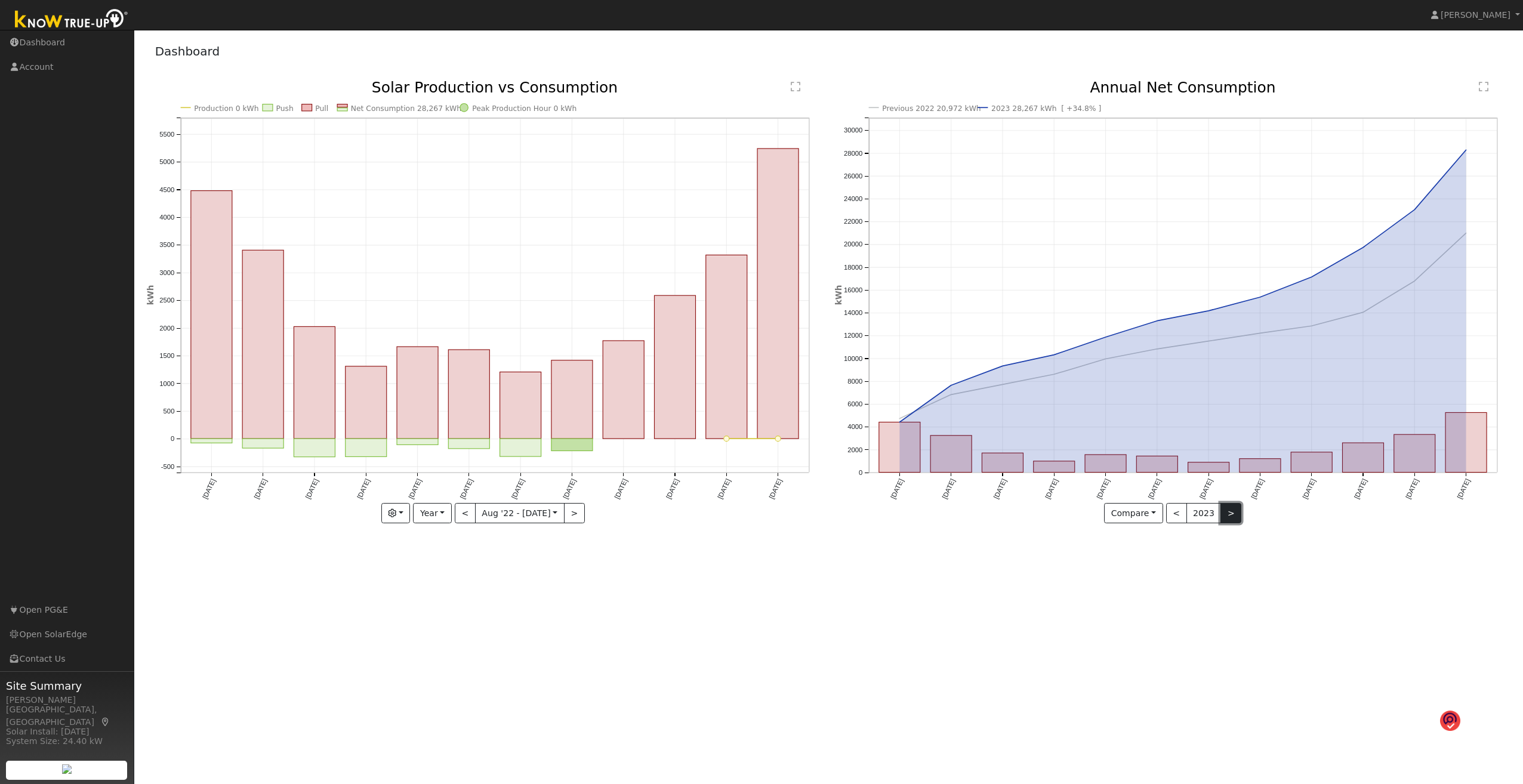
click at [702, 421] on button ">" at bounding box center [1231, 513] width 21 height 20
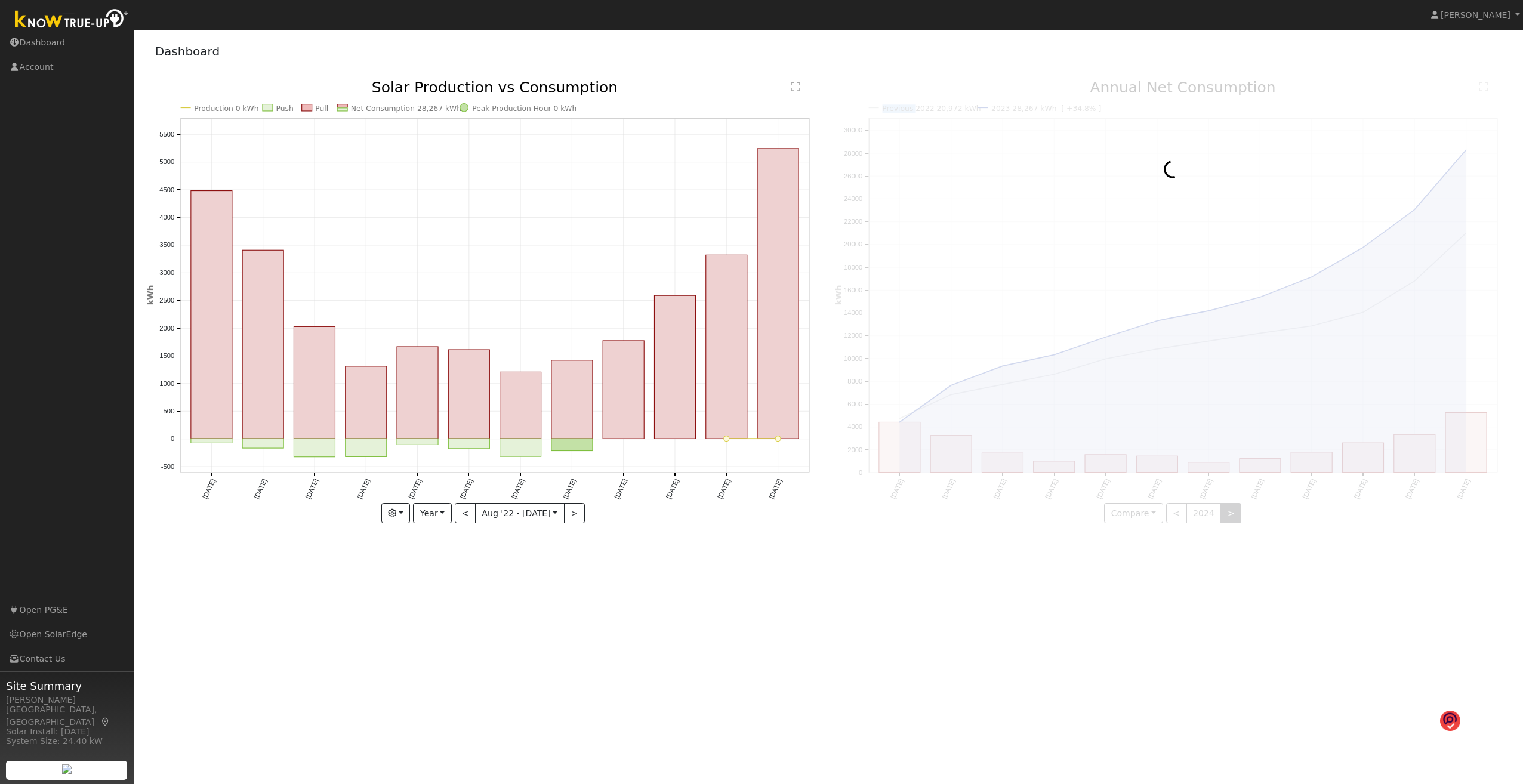
click at [702, 421] on div at bounding box center [1173, 302] width 676 height 443
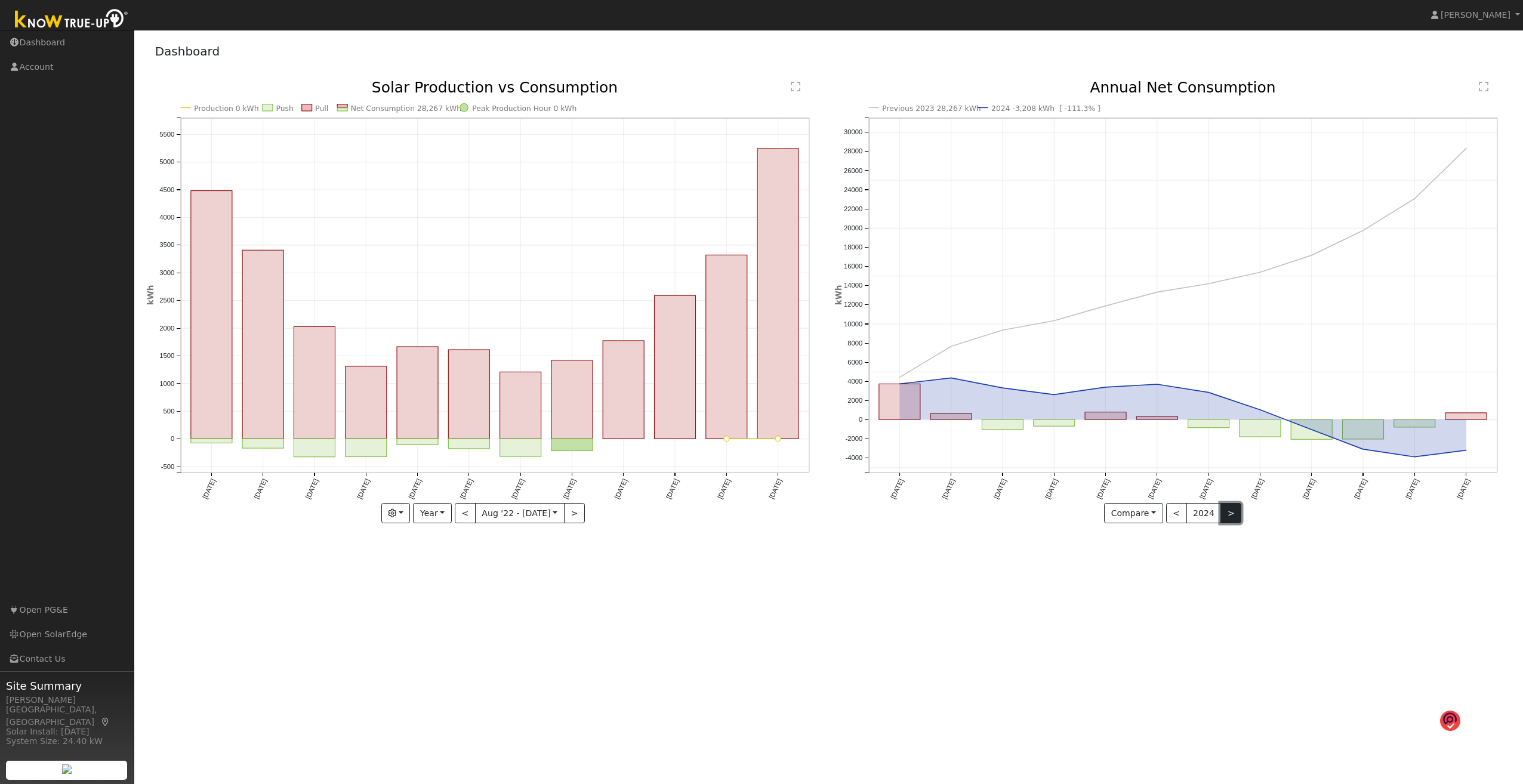
drag, startPoint x: 1234, startPoint y: 506, endPoint x: 1229, endPoint y: 512, distance: 7.8
click at [702, 421] on button ">" at bounding box center [1231, 513] width 21 height 20
